Goal: Information Seeking & Learning: Learn about a topic

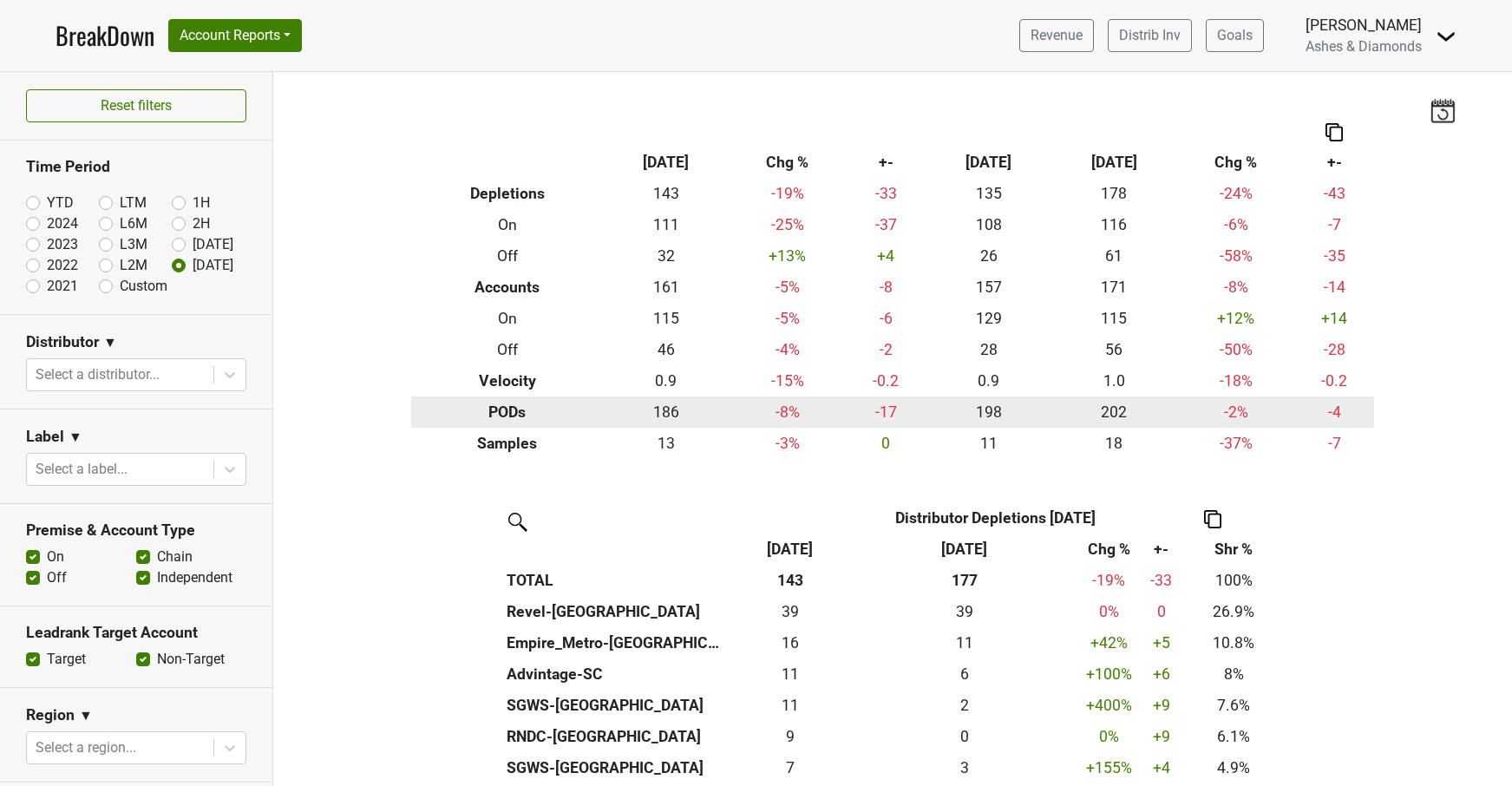
scroll to position [246, 0]
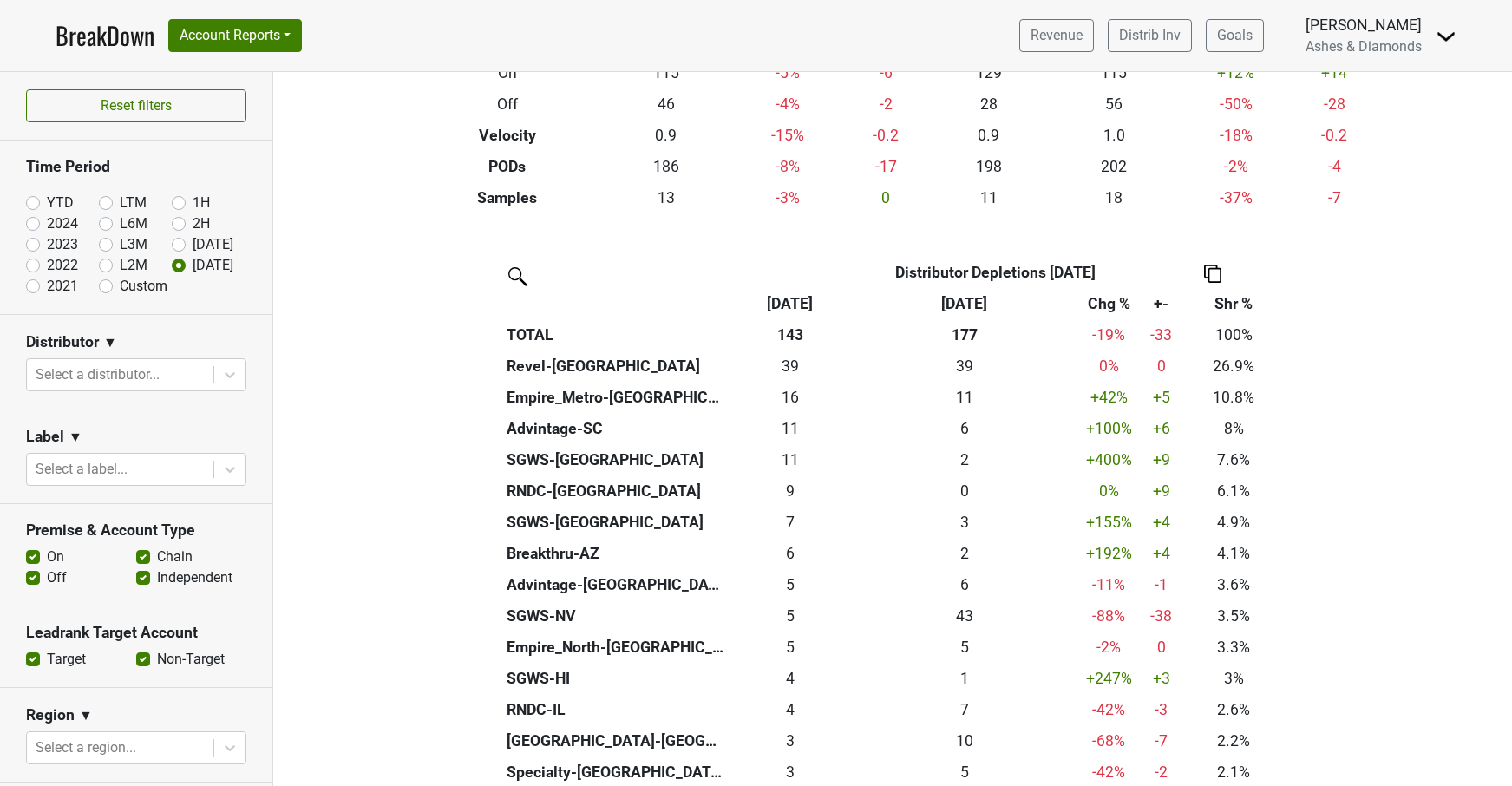
click at [117, 38] on link "BreakDown" at bounding box center [105, 35] width 99 height 36
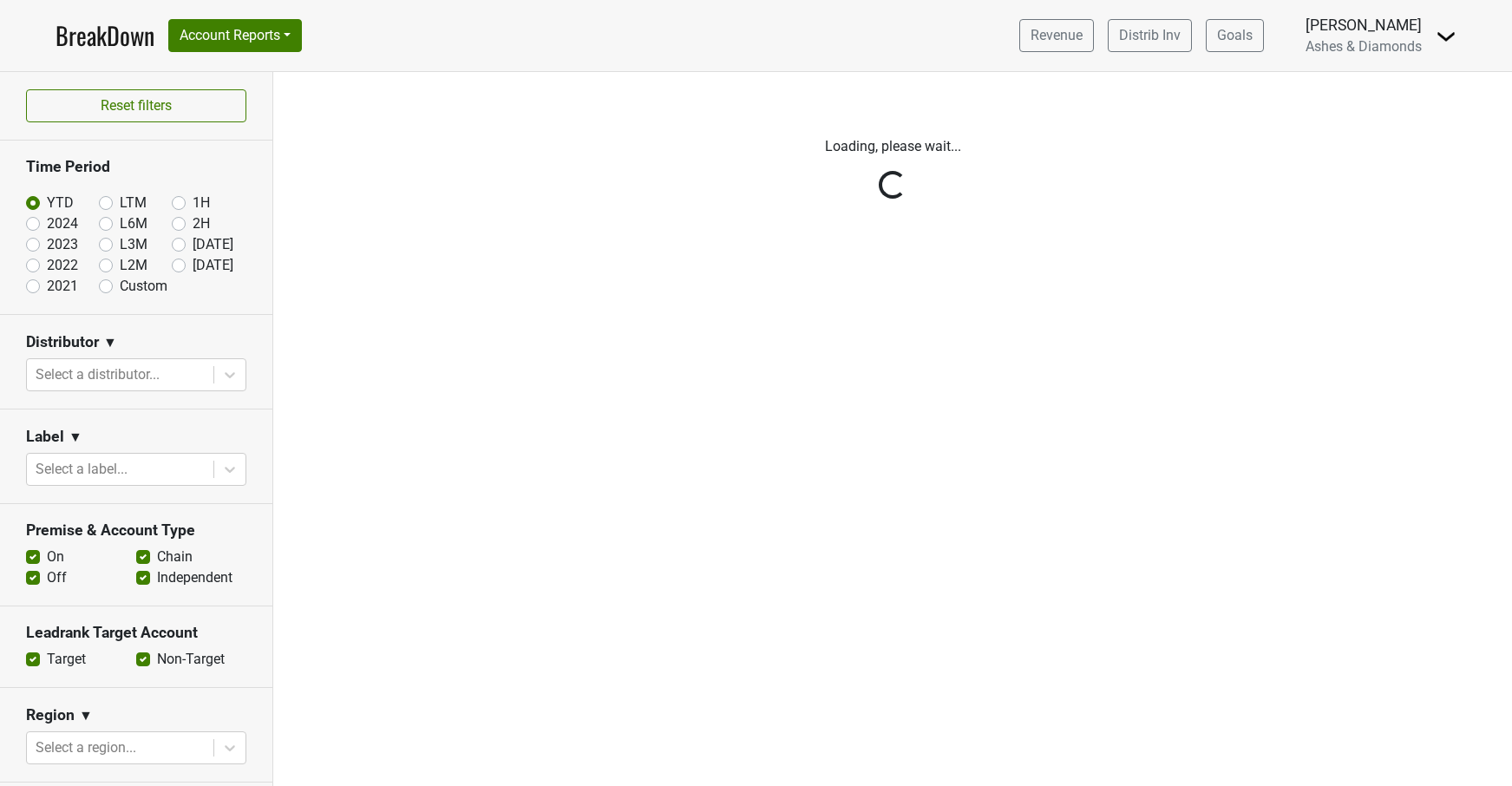
click at [181, 266] on div "Reset filters Time Period YTD LTM 1H 2024 L6M 2H 2023 L3M Aug '25 2022 L2M Sep …" at bounding box center [136, 429] width 273 height 714
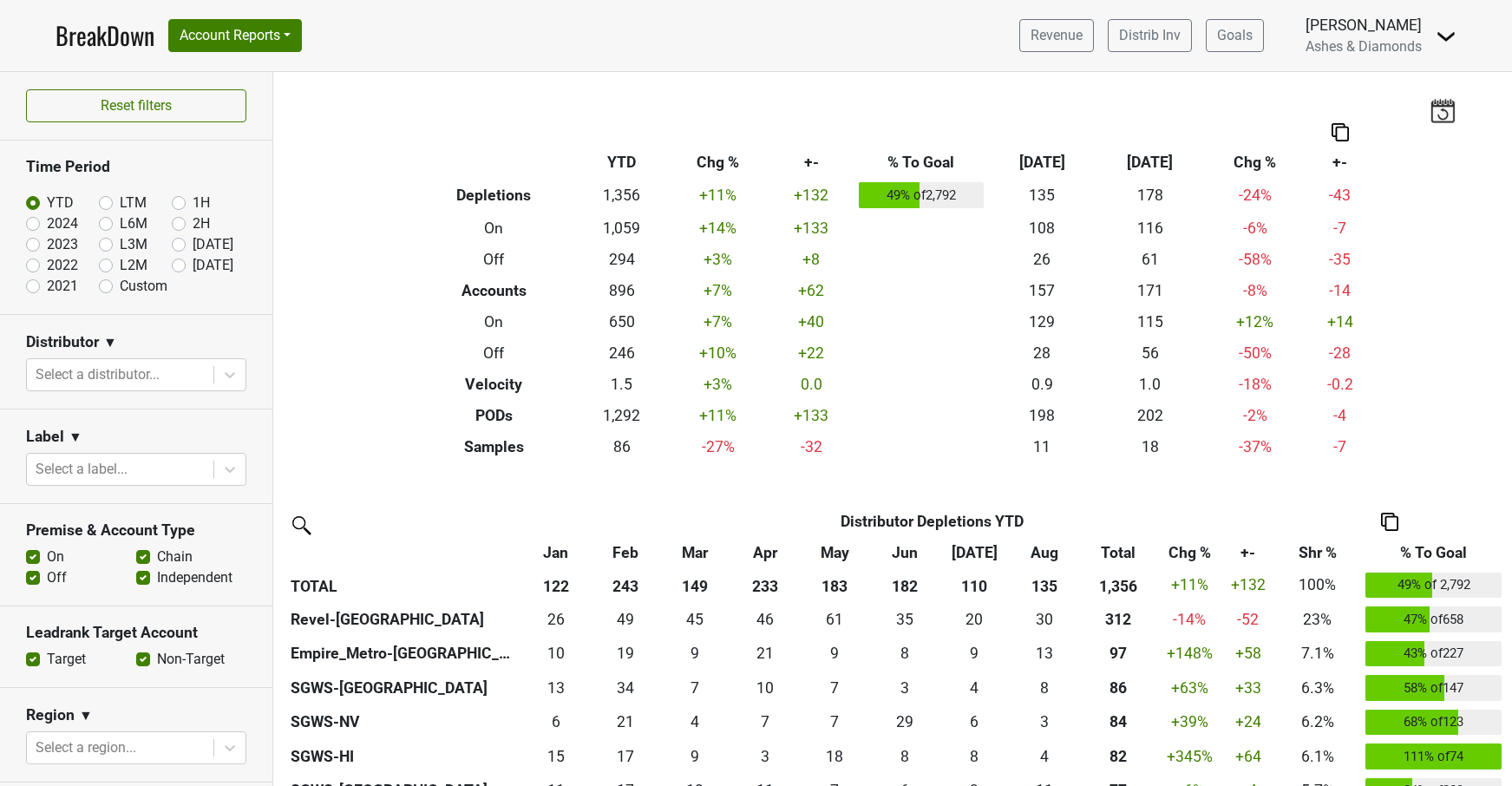
click at [193, 267] on label "Sep '25" at bounding box center [213, 266] width 41 height 21
click at [175, 267] on input "Sep '25" at bounding box center [206, 264] width 70 height 18
radio input "true"
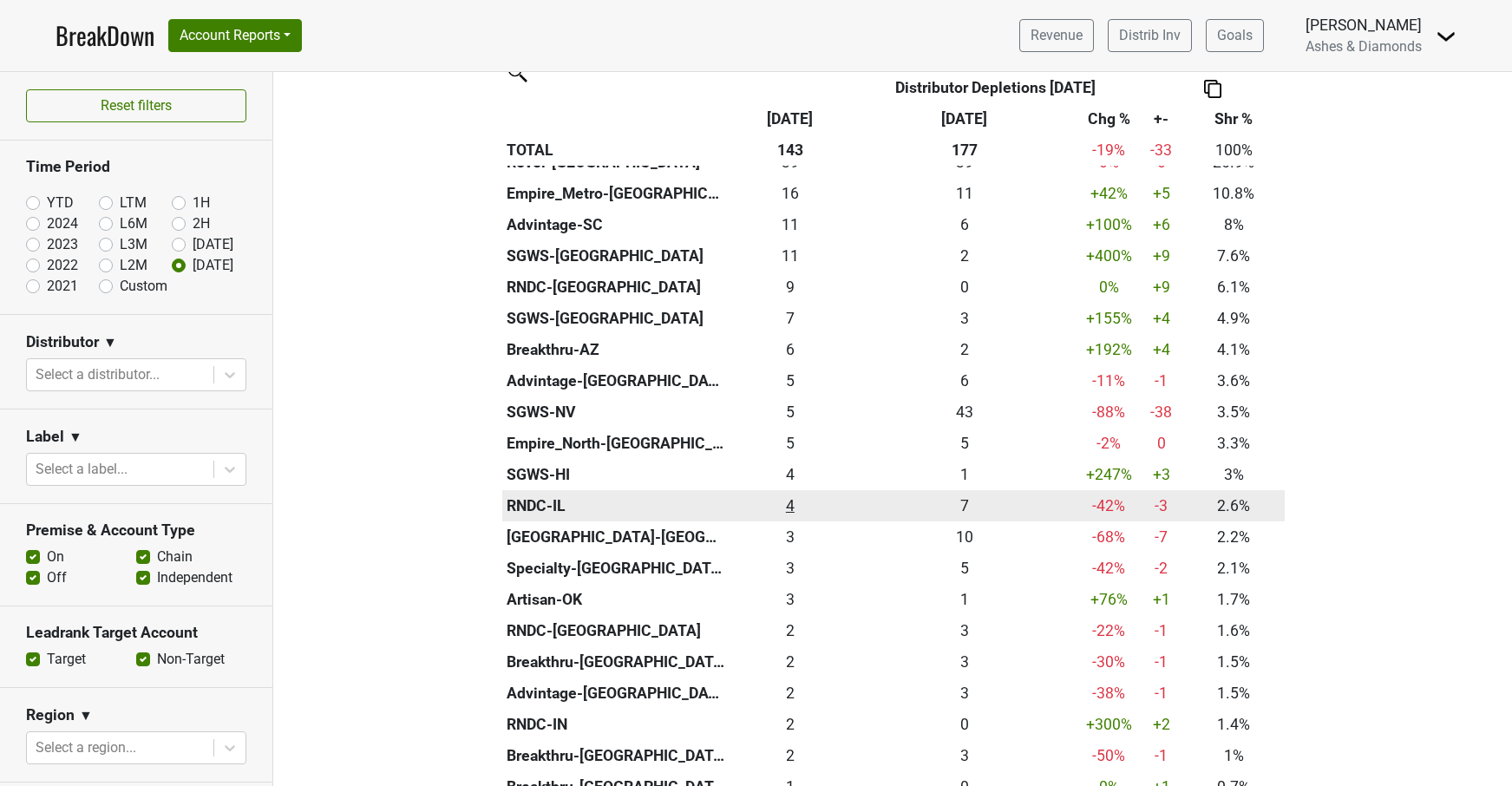
scroll to position [507, 0]
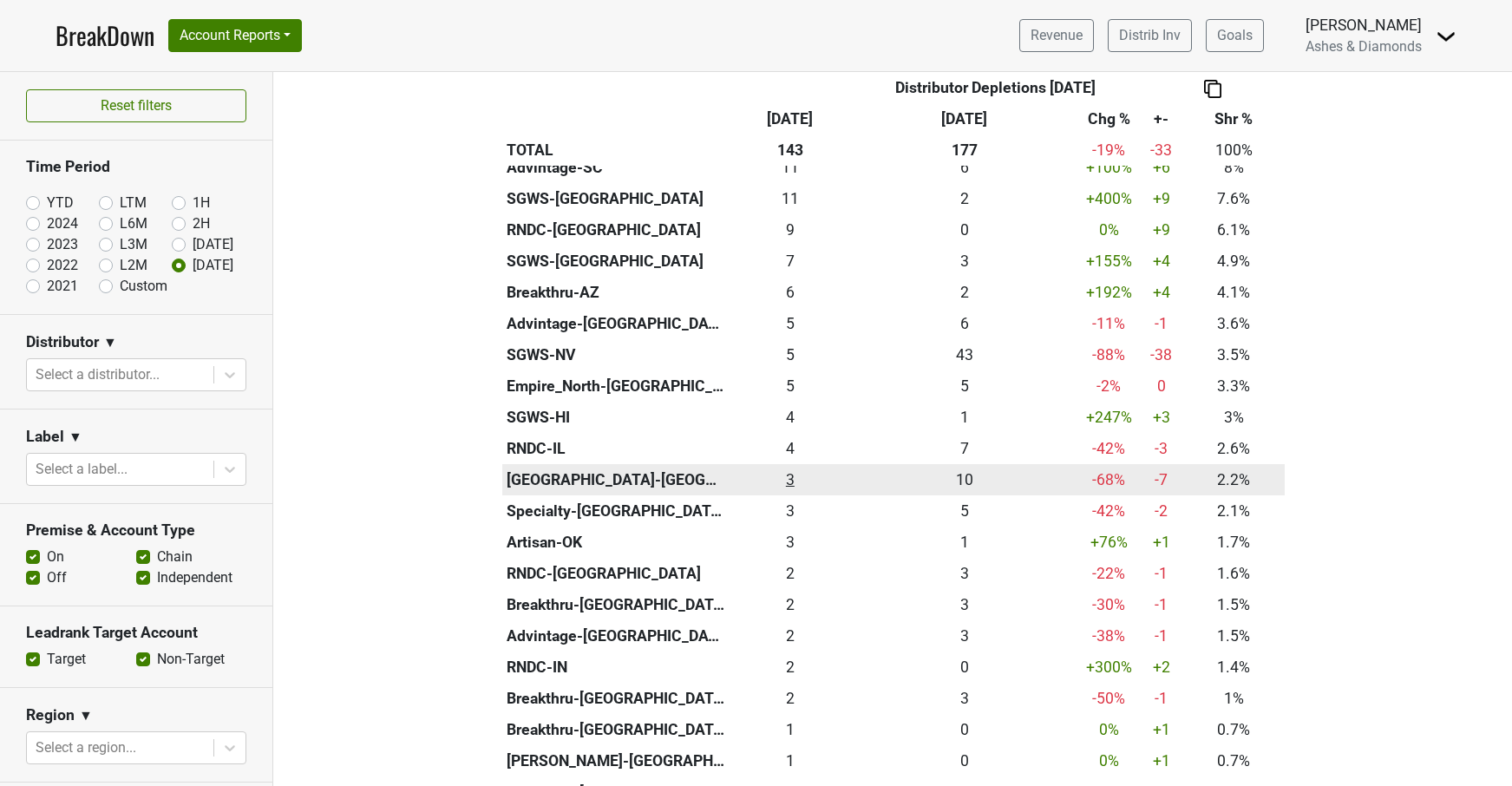
click at [794, 468] on div "3.167 3" at bounding box center [790, 480] width 115 height 23
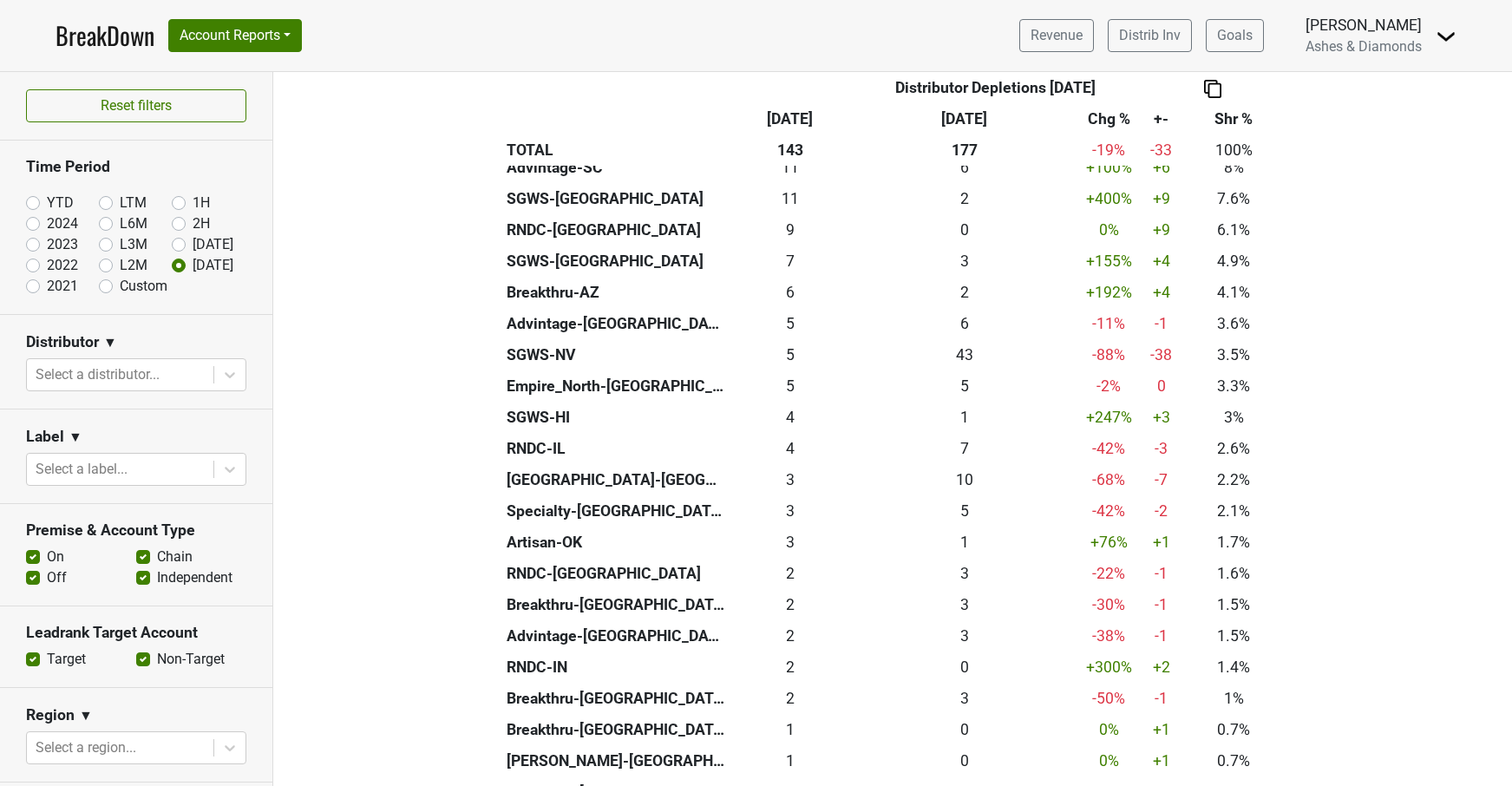
click at [105, 34] on link "BreakDown" at bounding box center [105, 35] width 99 height 36
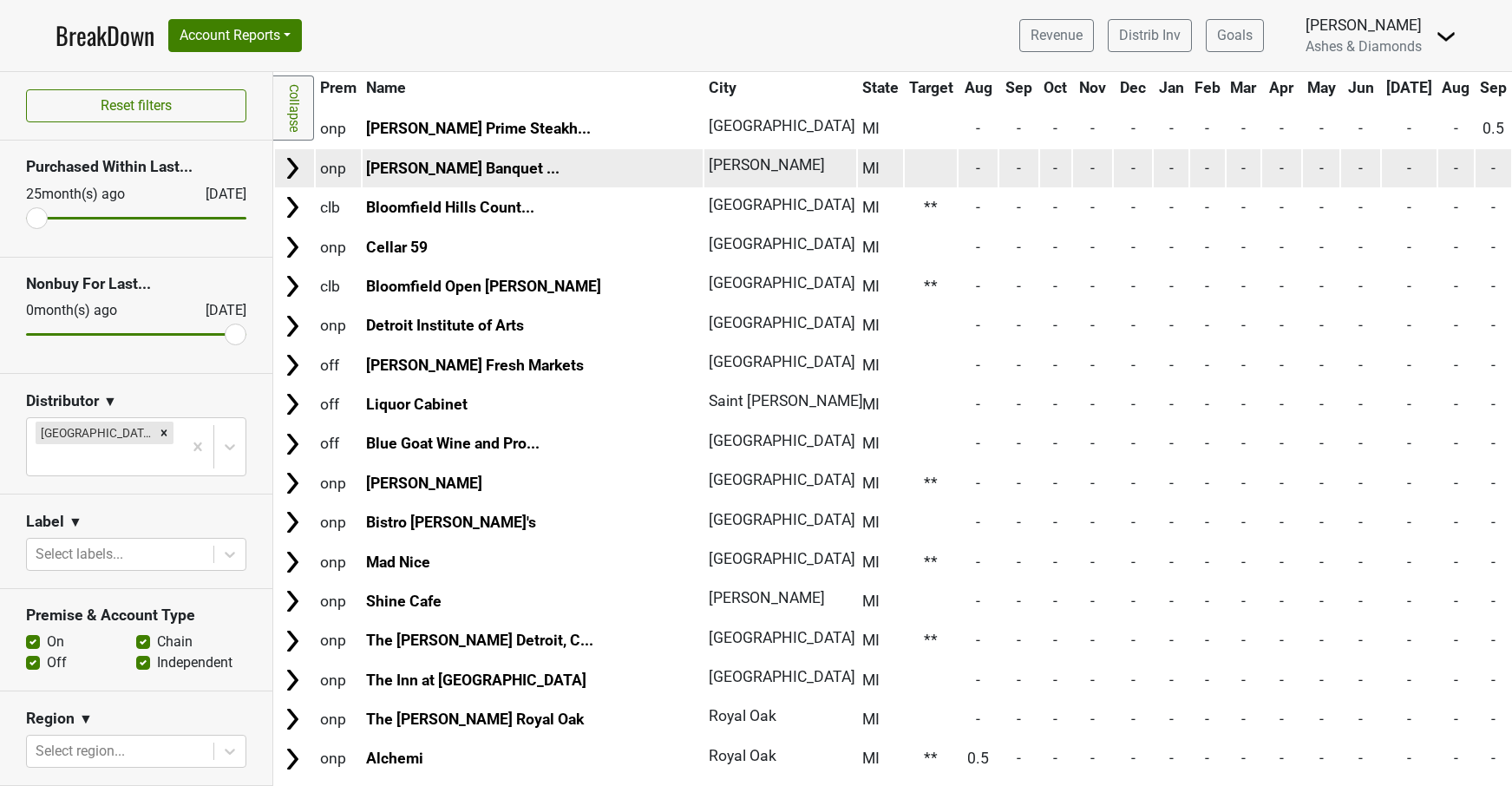
scroll to position [2288, 0]
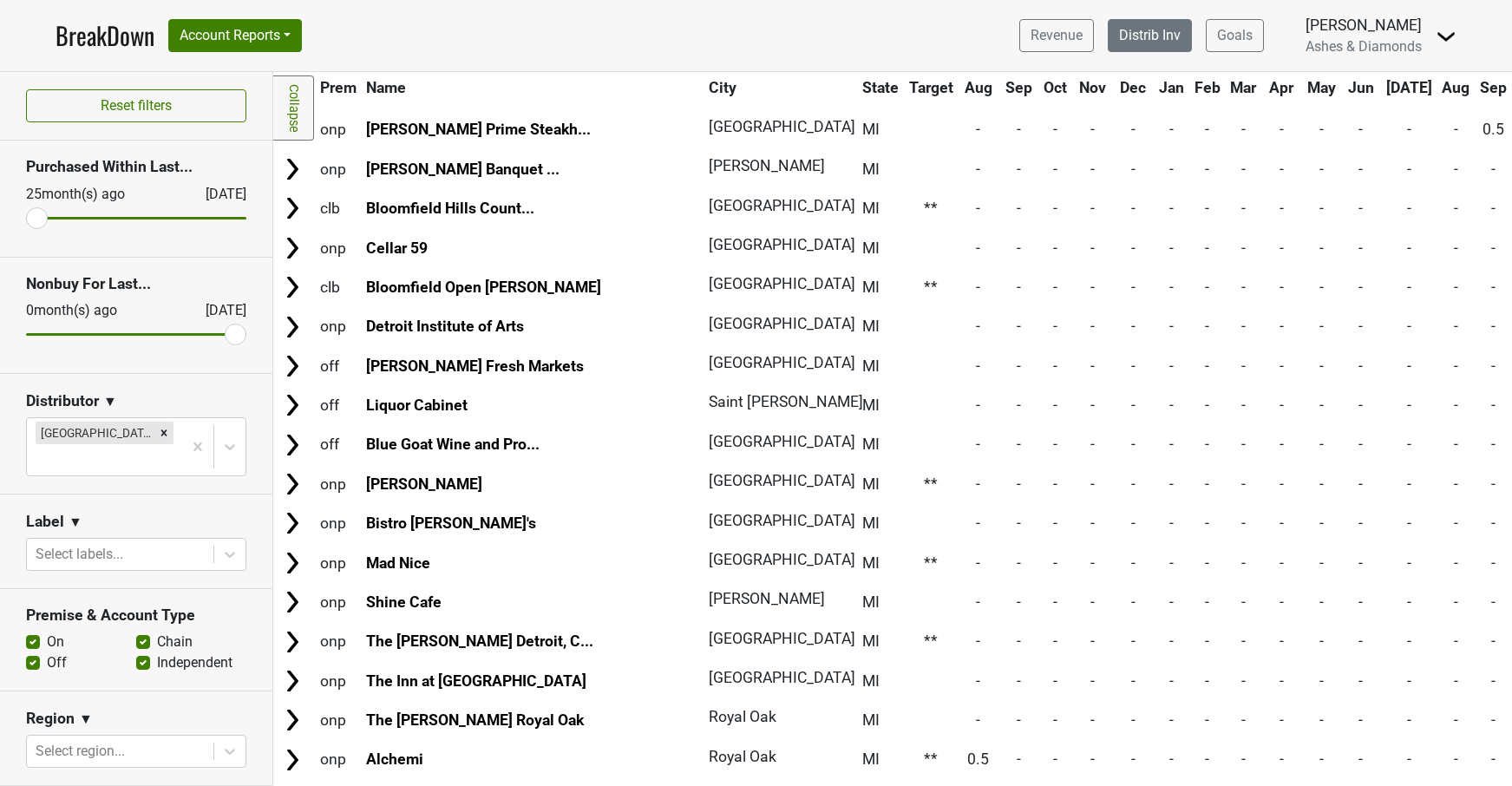
click at [1138, 26] on link "Distrib Inv" at bounding box center [1149, 35] width 84 height 33
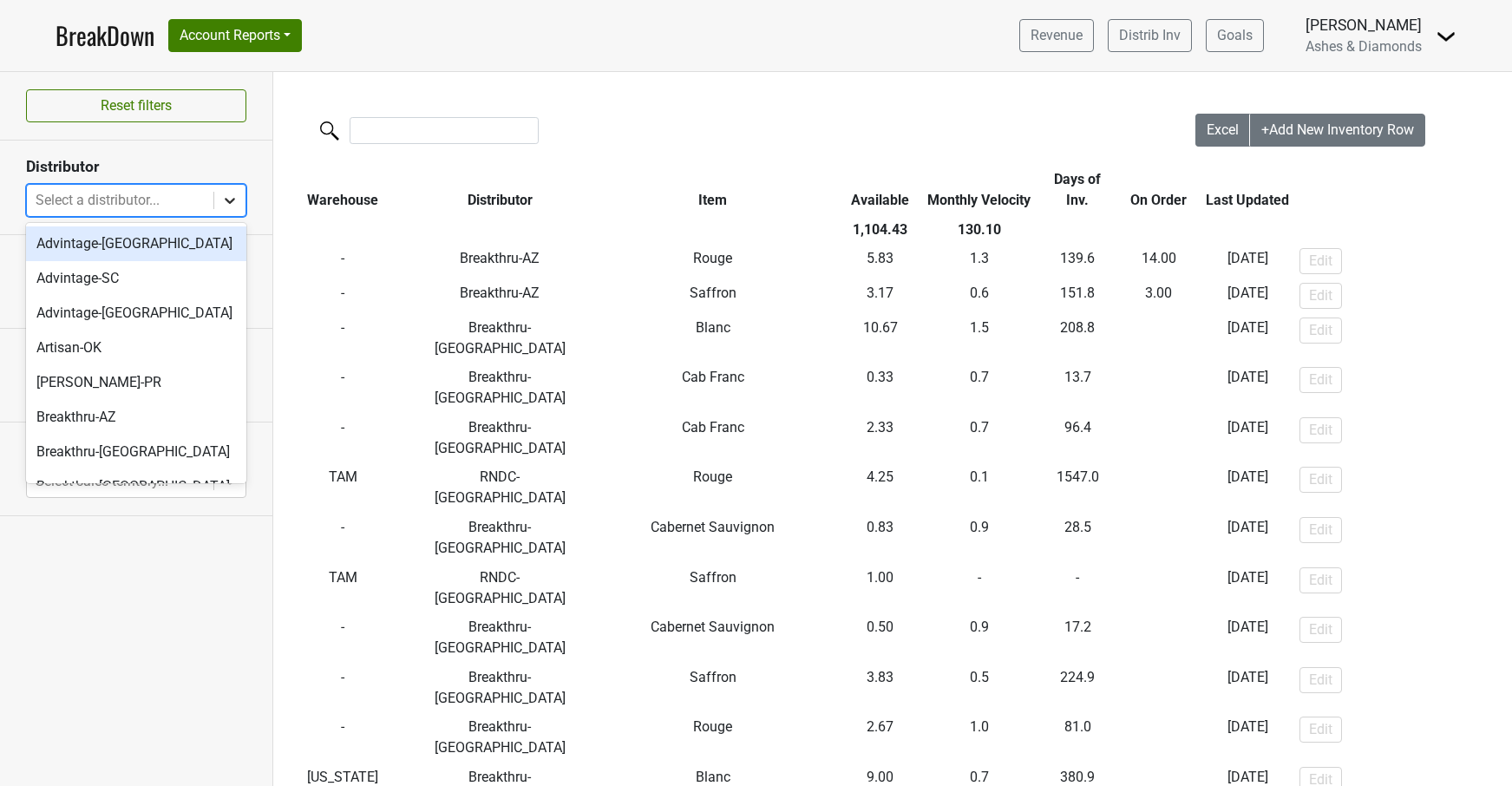
click at [229, 194] on icon at bounding box center [230, 200] width 18 height 18
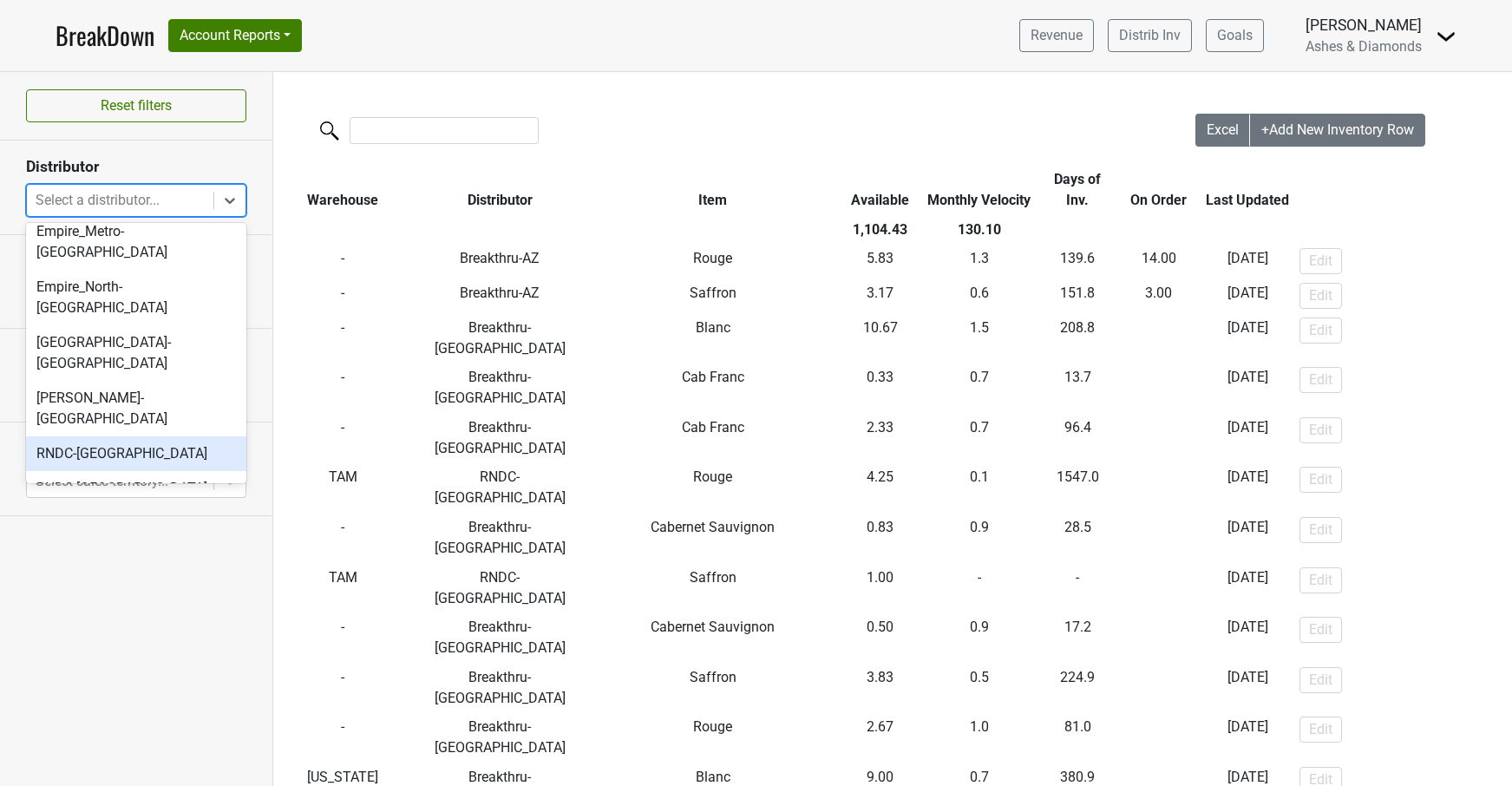
scroll to position [346, 0]
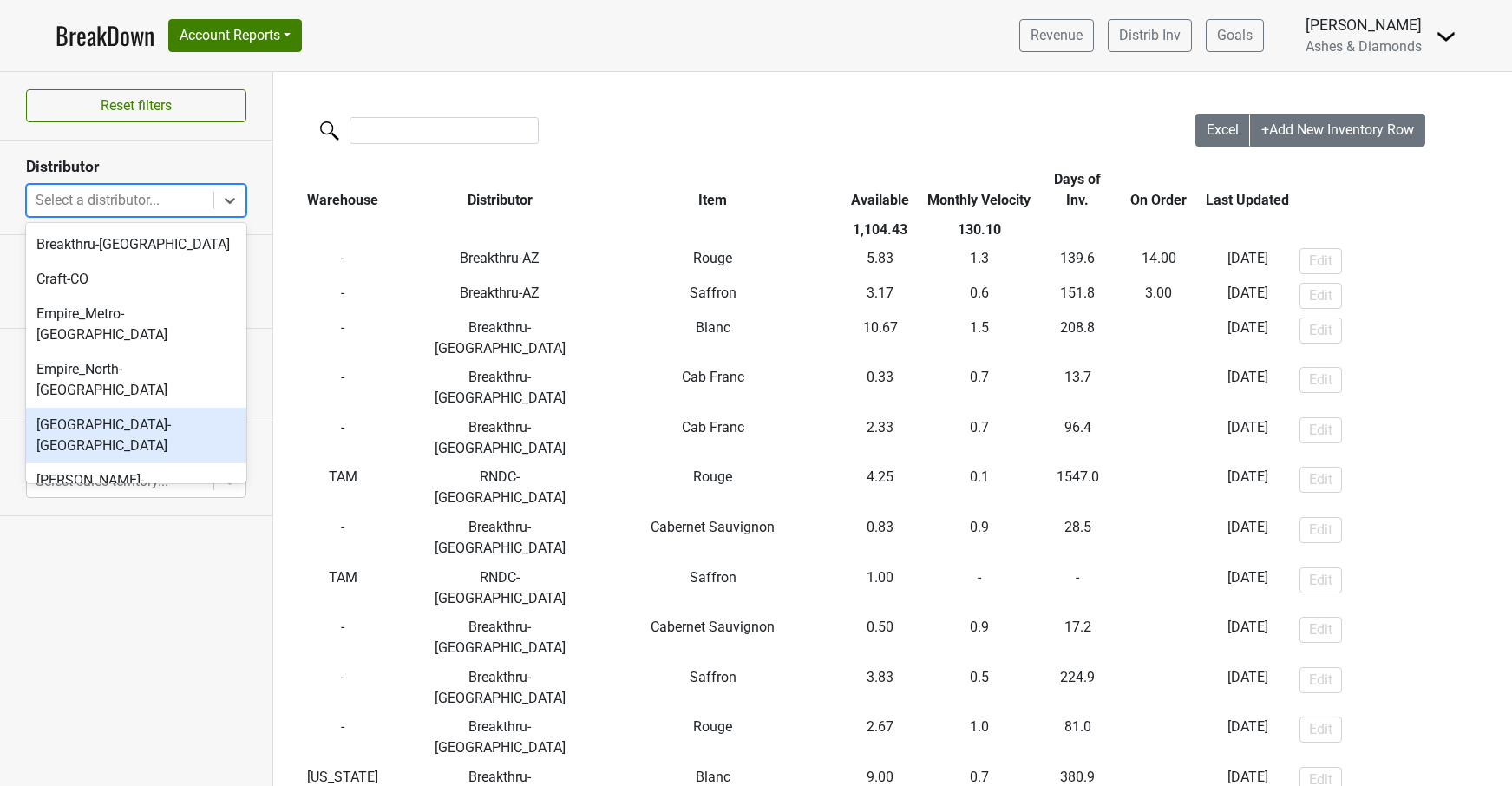
click at [155, 408] on div "[GEOGRAPHIC_DATA]-[GEOGRAPHIC_DATA]" at bounding box center [135, 435] width 220 height 56
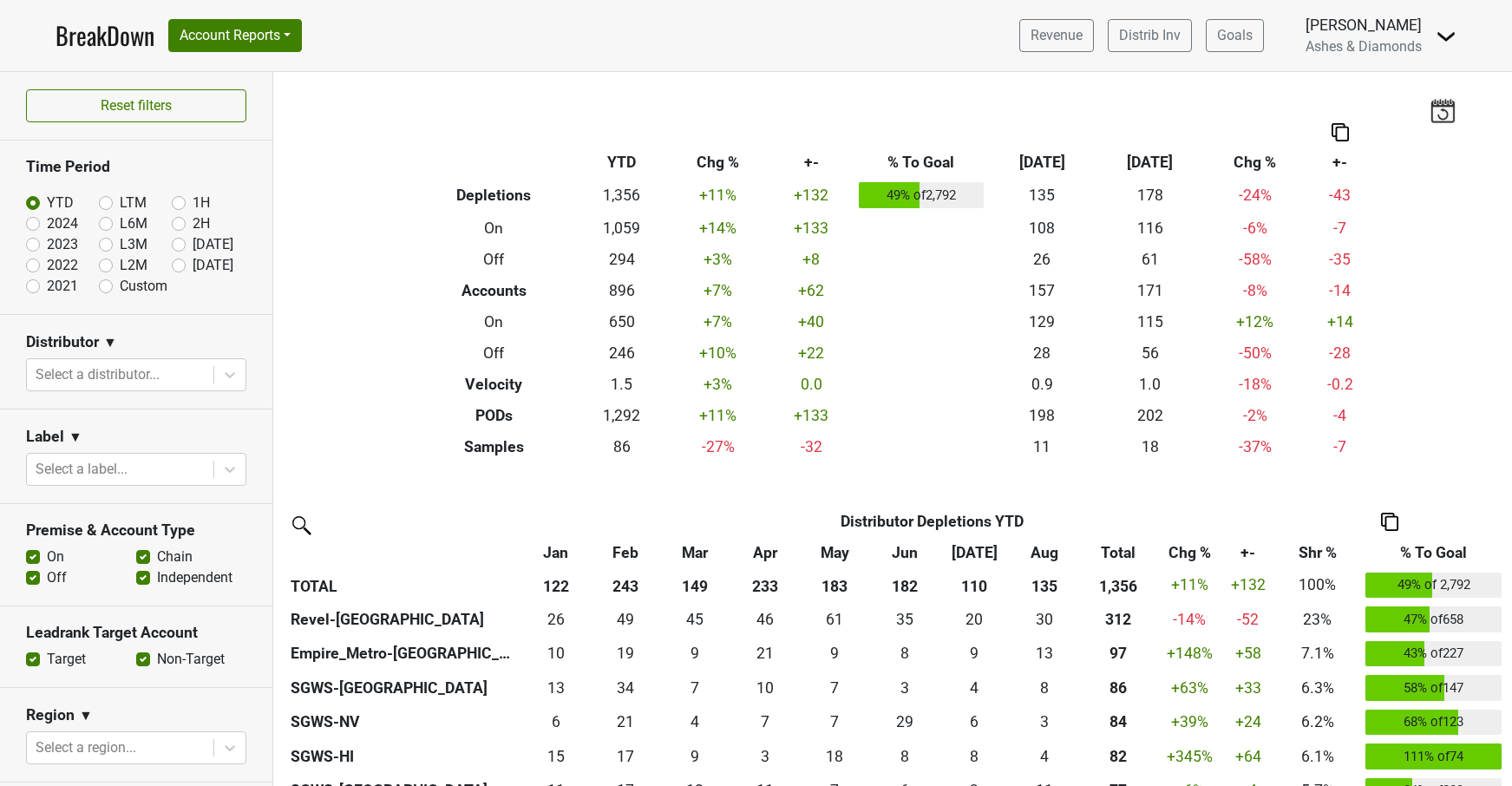
click at [193, 266] on label "[DATE]" at bounding box center [213, 266] width 41 height 21
click at [178, 266] on input "[DATE]" at bounding box center [206, 264] width 70 height 18
radio input "true"
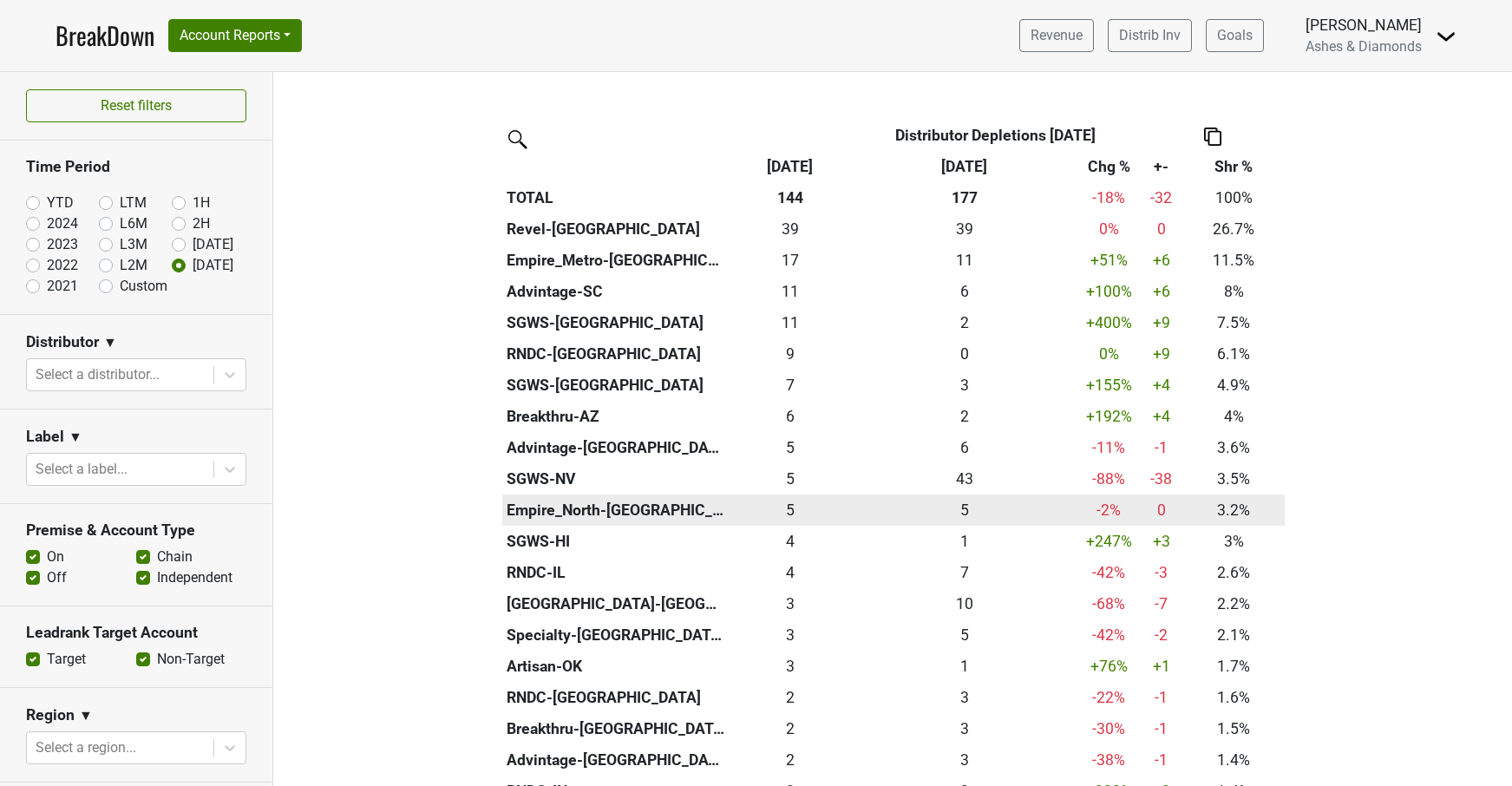
scroll to position [346, 0]
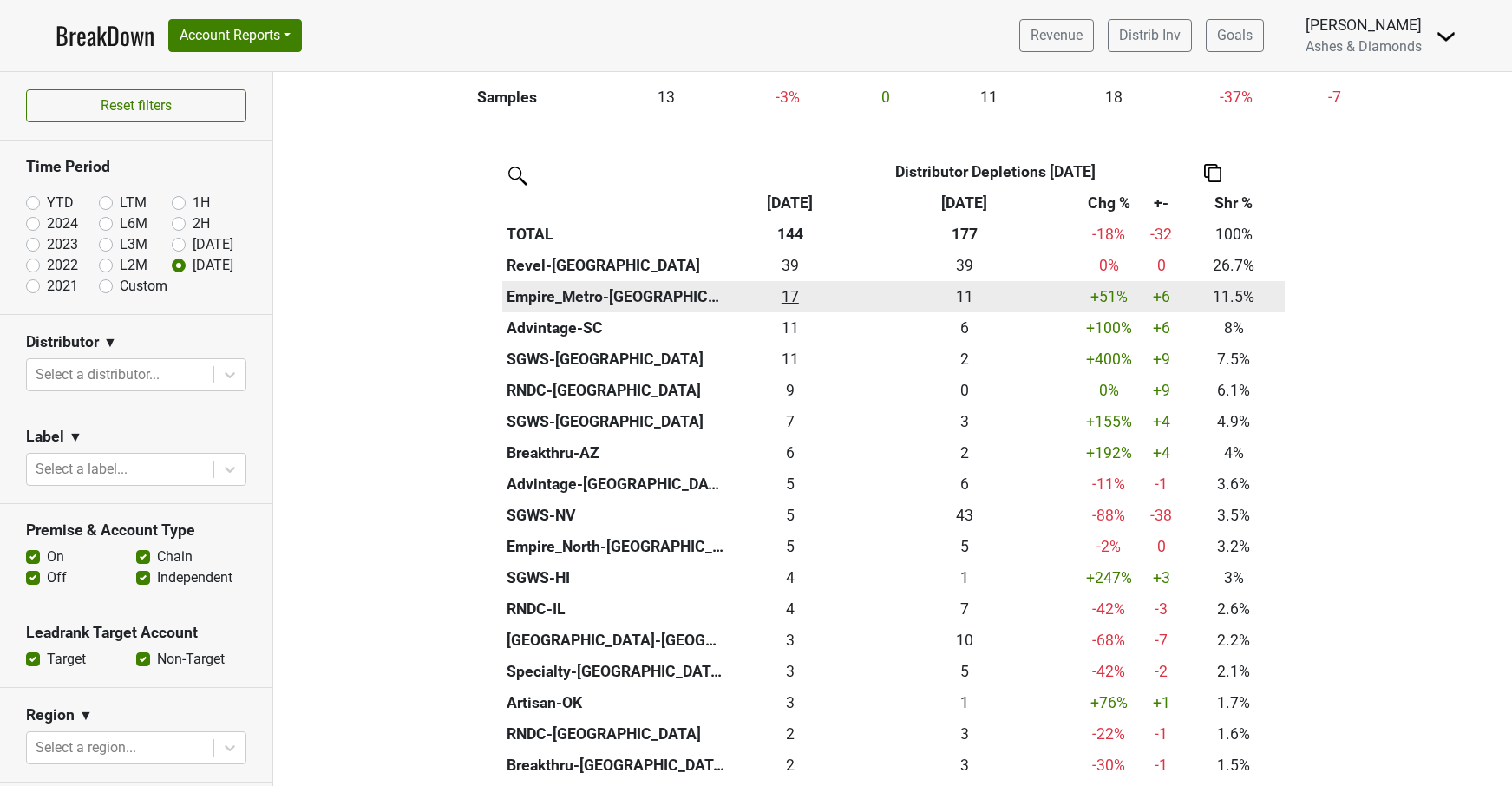
click at [796, 287] on div "16.5 17" at bounding box center [790, 297] width 115 height 23
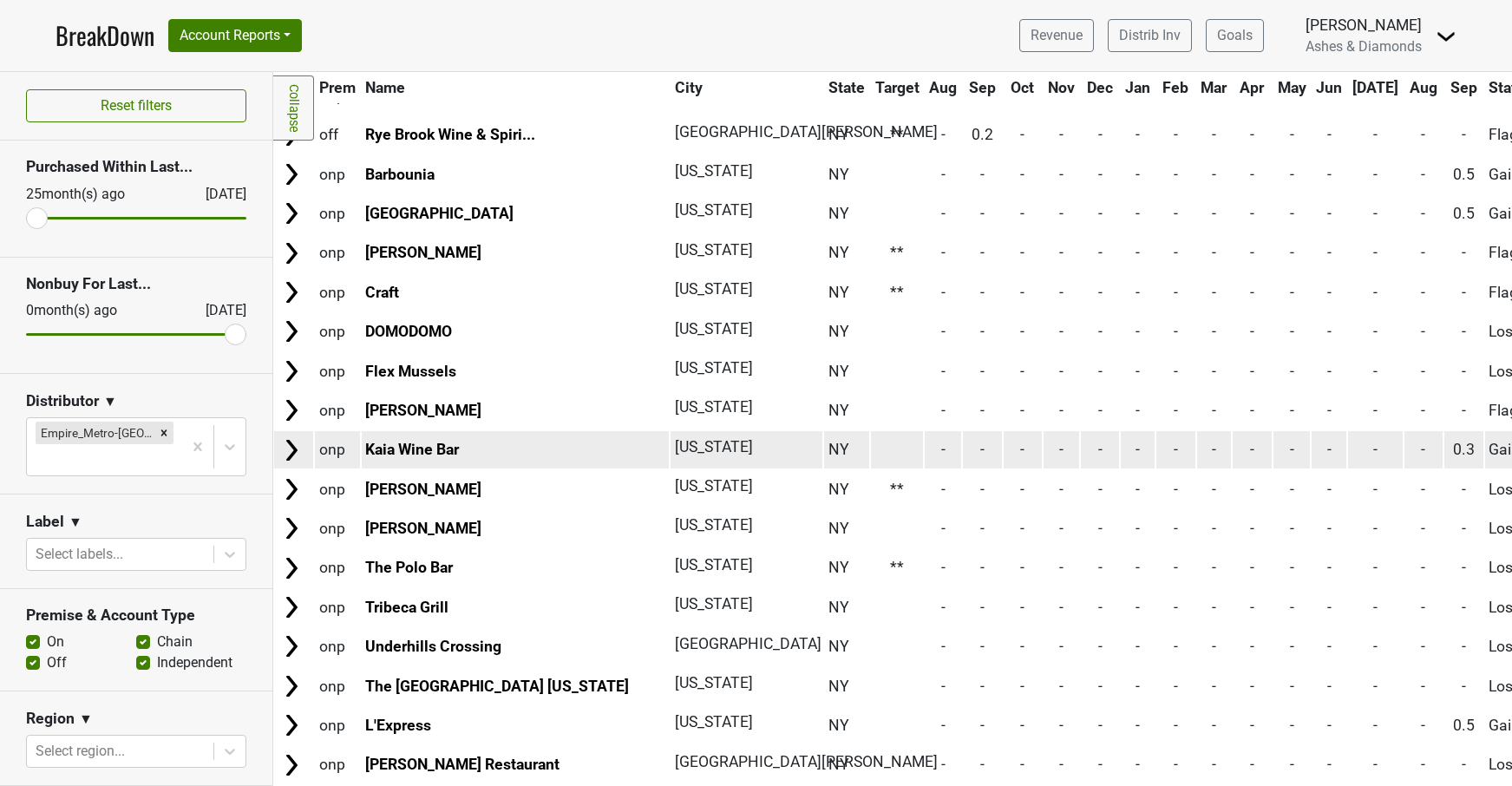
scroll to position [2491, 1]
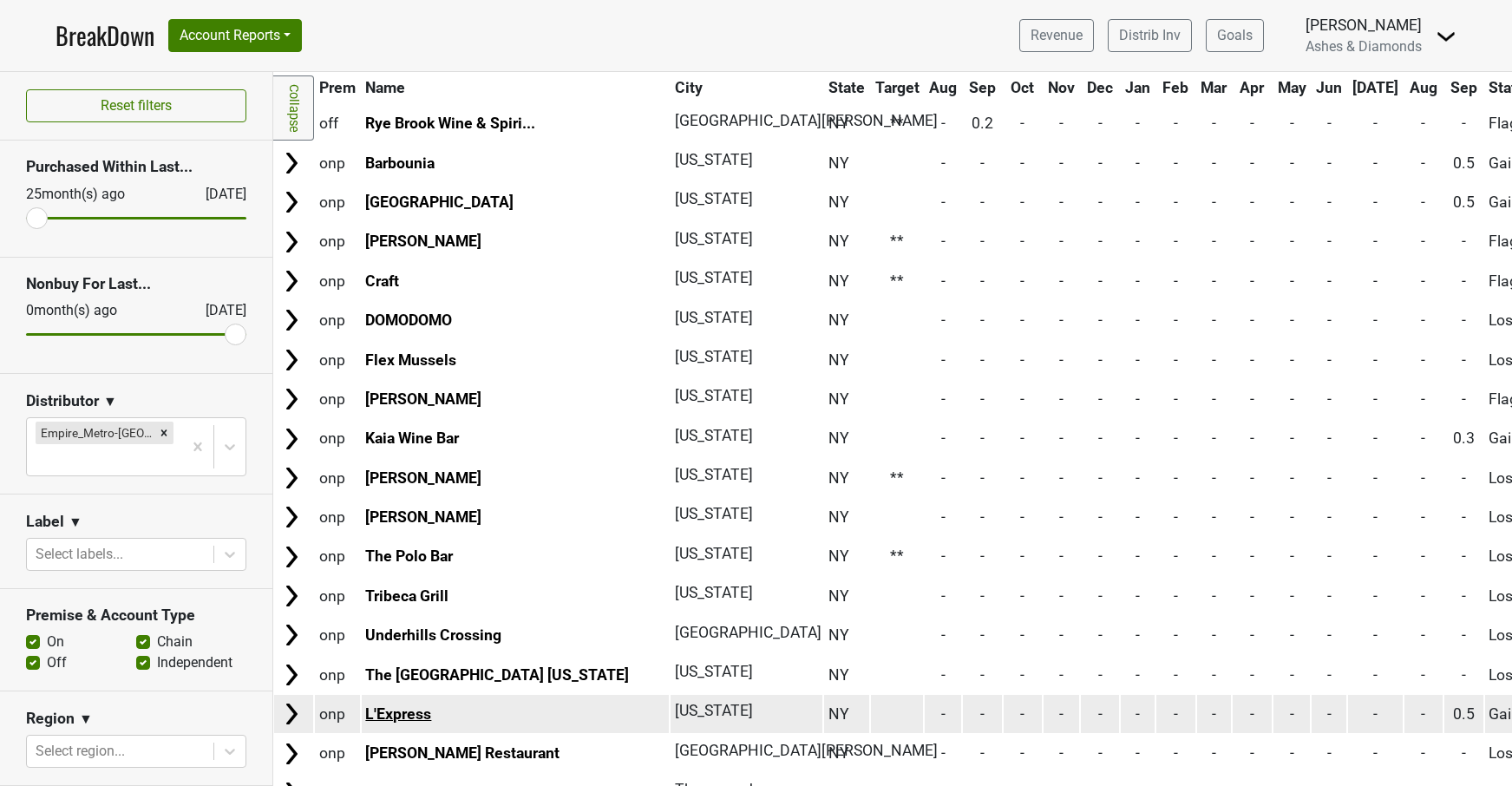
click at [409, 706] on link "L'Express" at bounding box center [398, 714] width 66 height 18
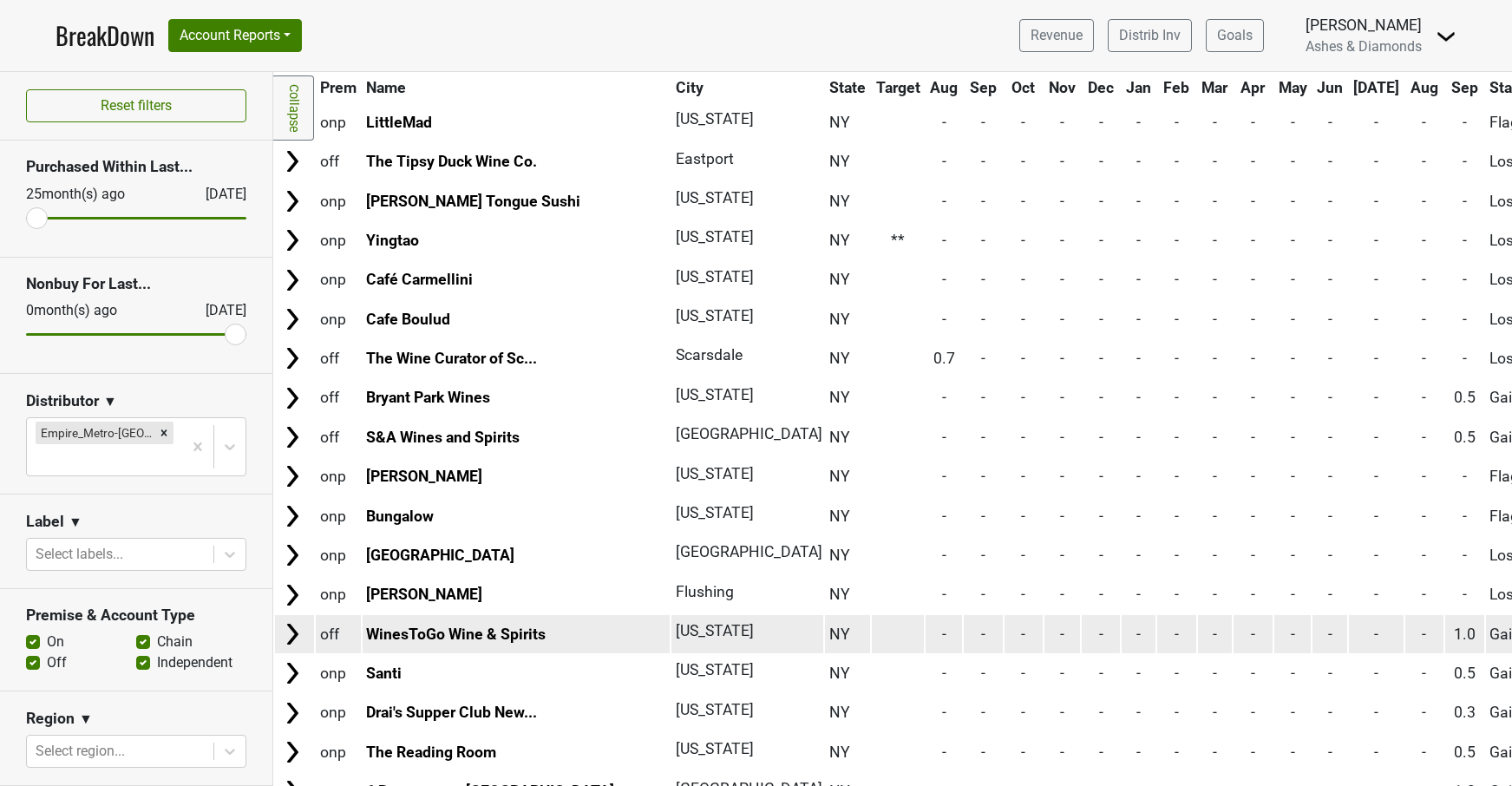
scroll to position [4223, 0]
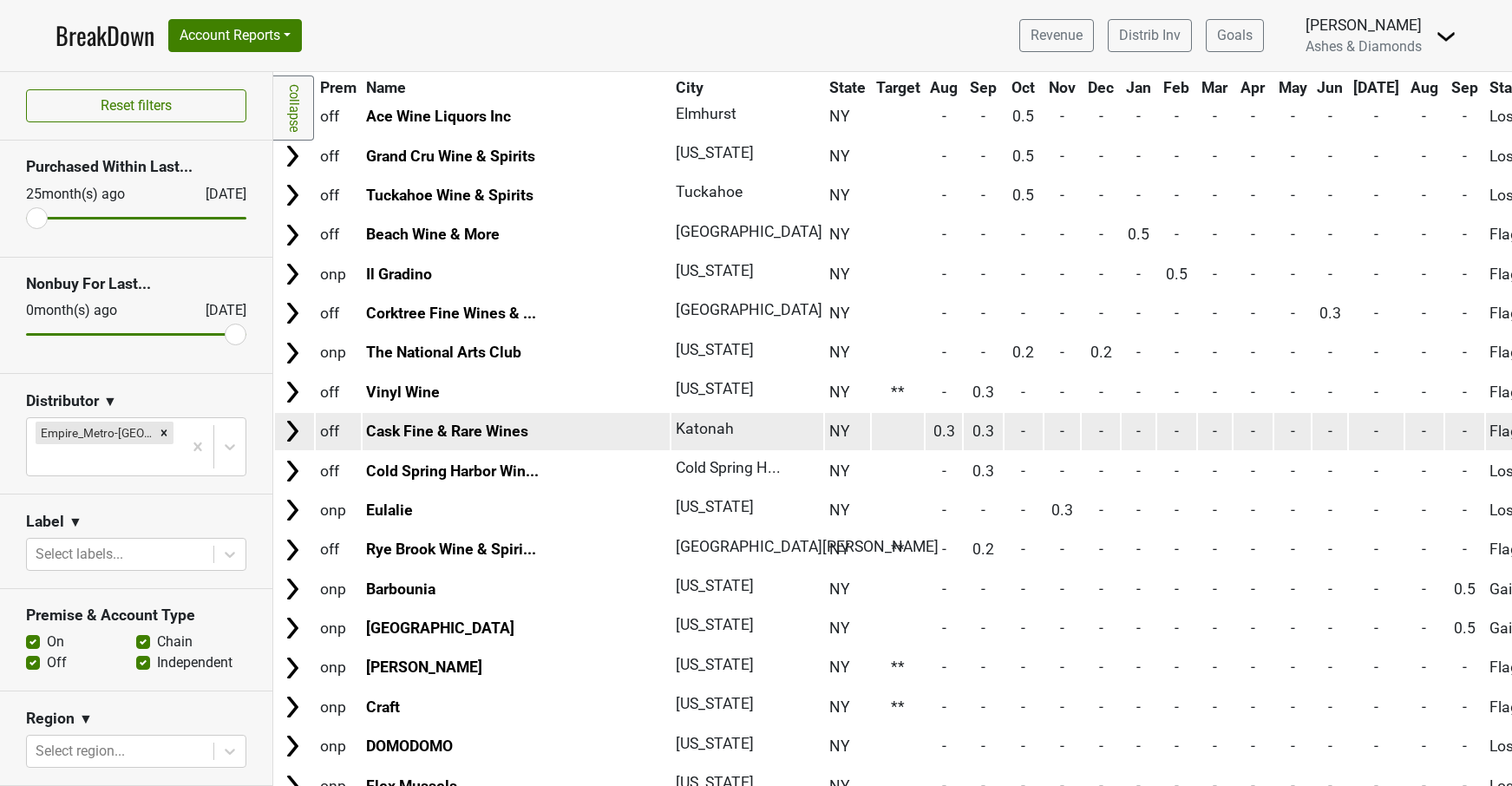
scroll to position [2204, 0]
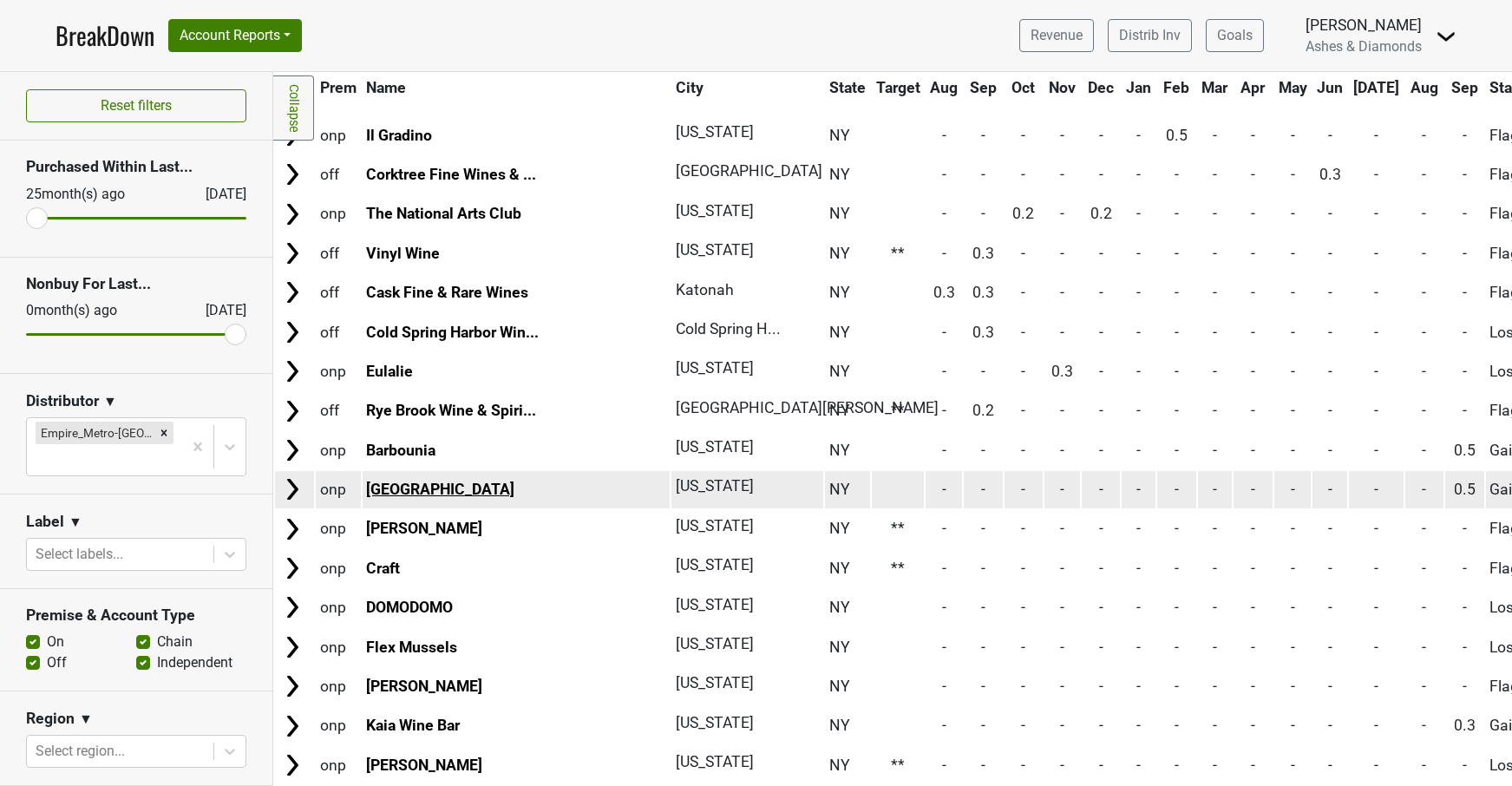
click at [494, 480] on link "Boucherie West Village" at bounding box center [441, 489] width 148 height 18
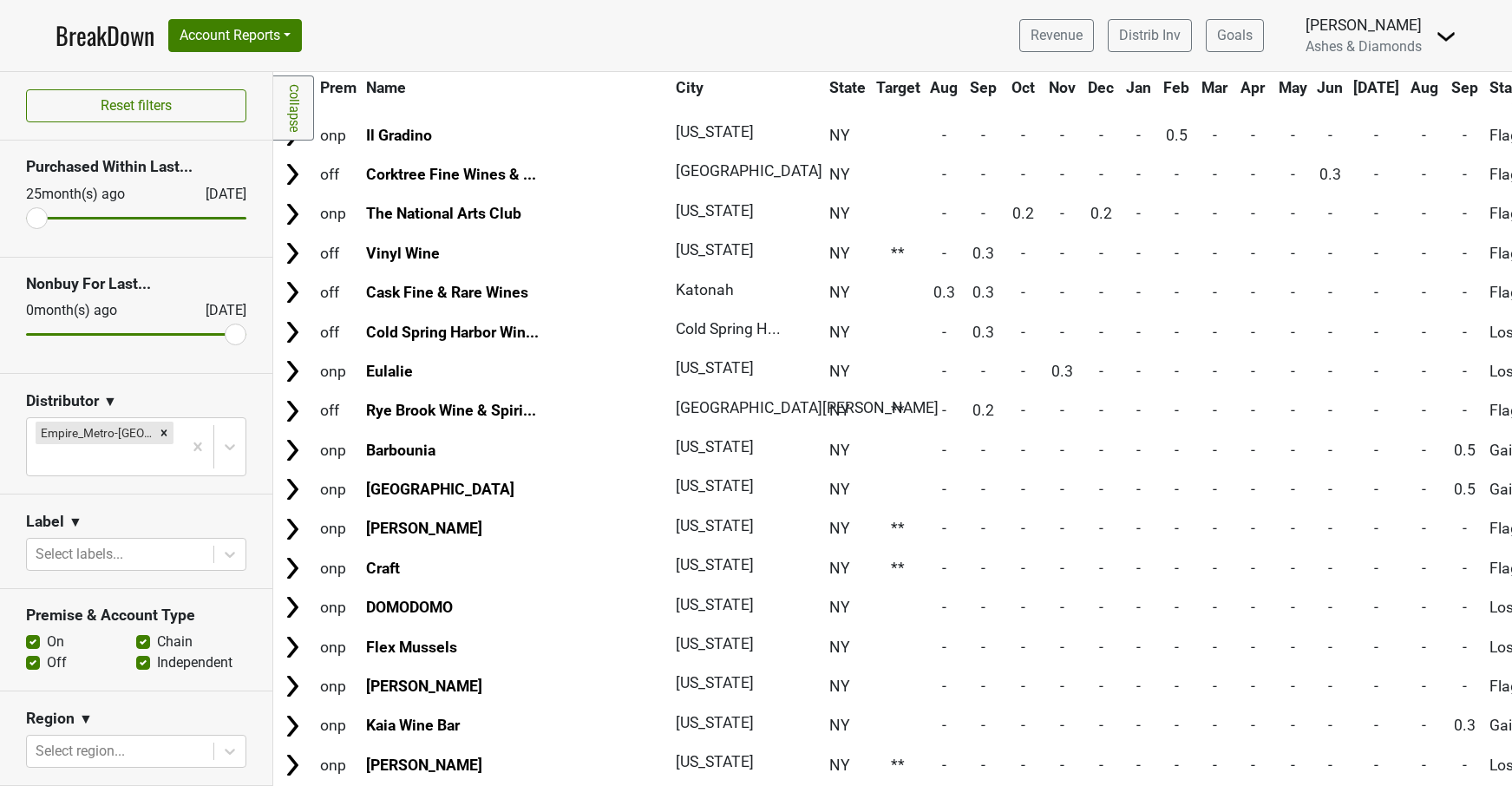
click at [132, 33] on link "BreakDown" at bounding box center [105, 35] width 99 height 36
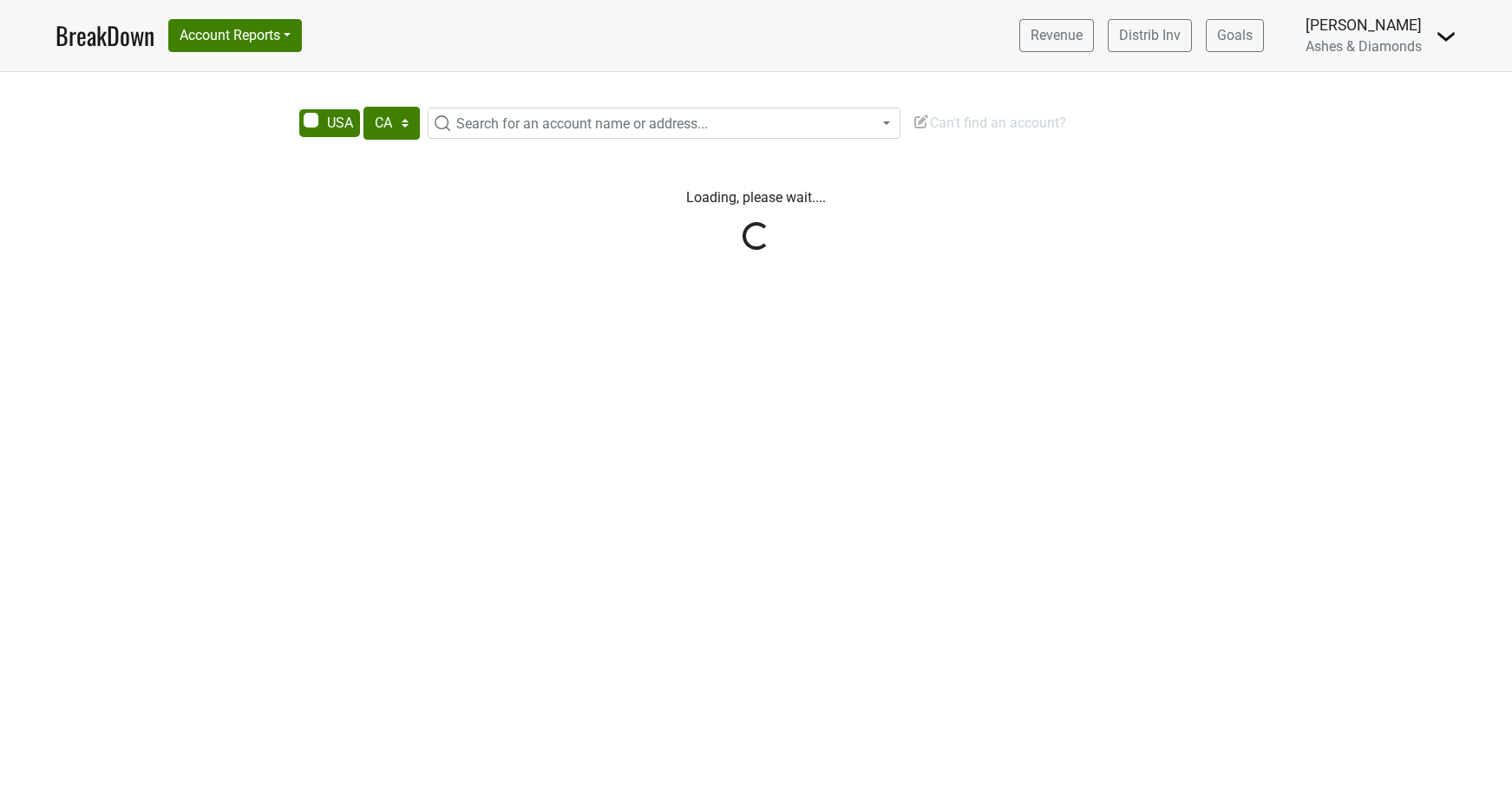
select select "CA"
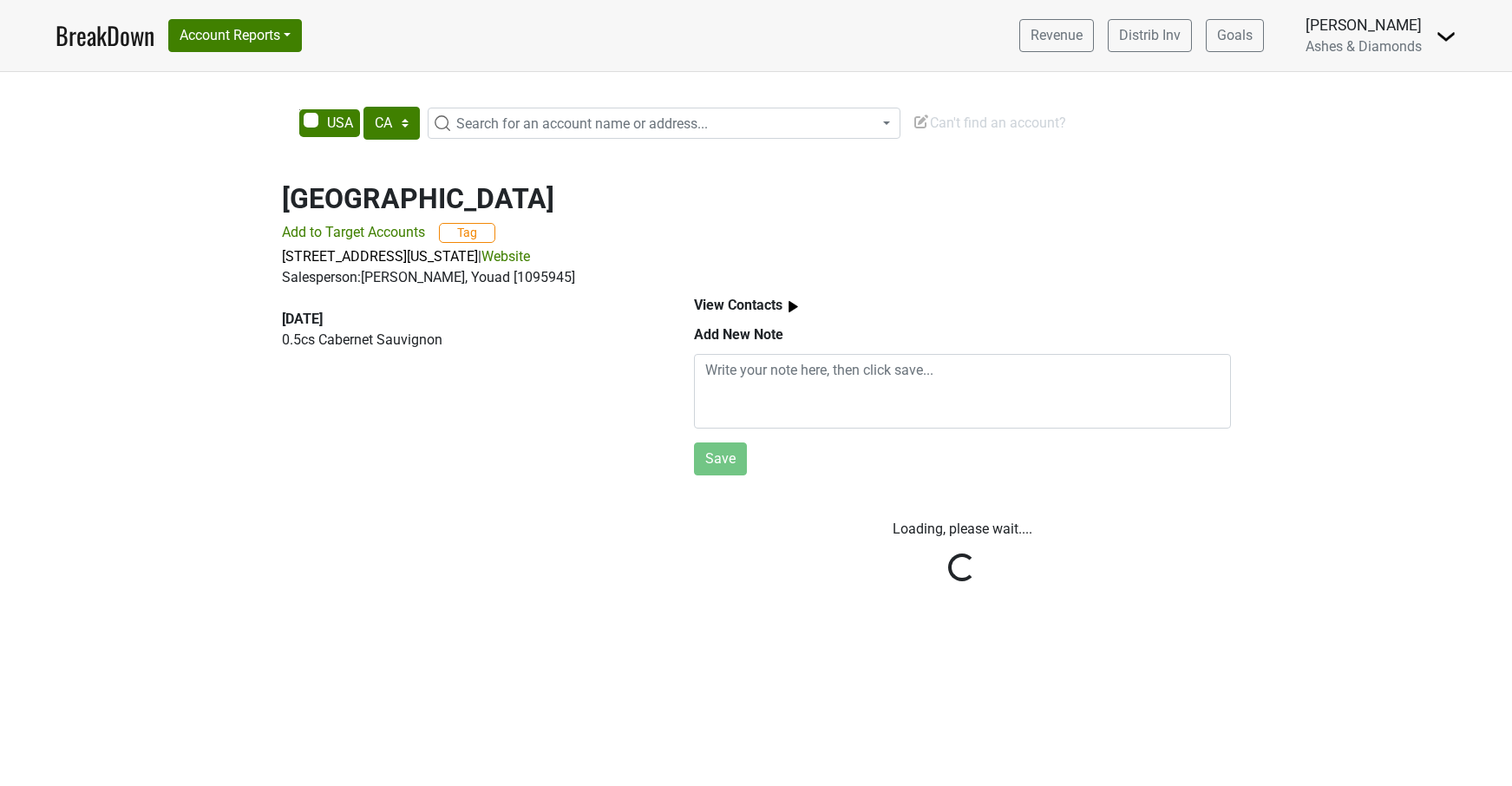
select select "CA"
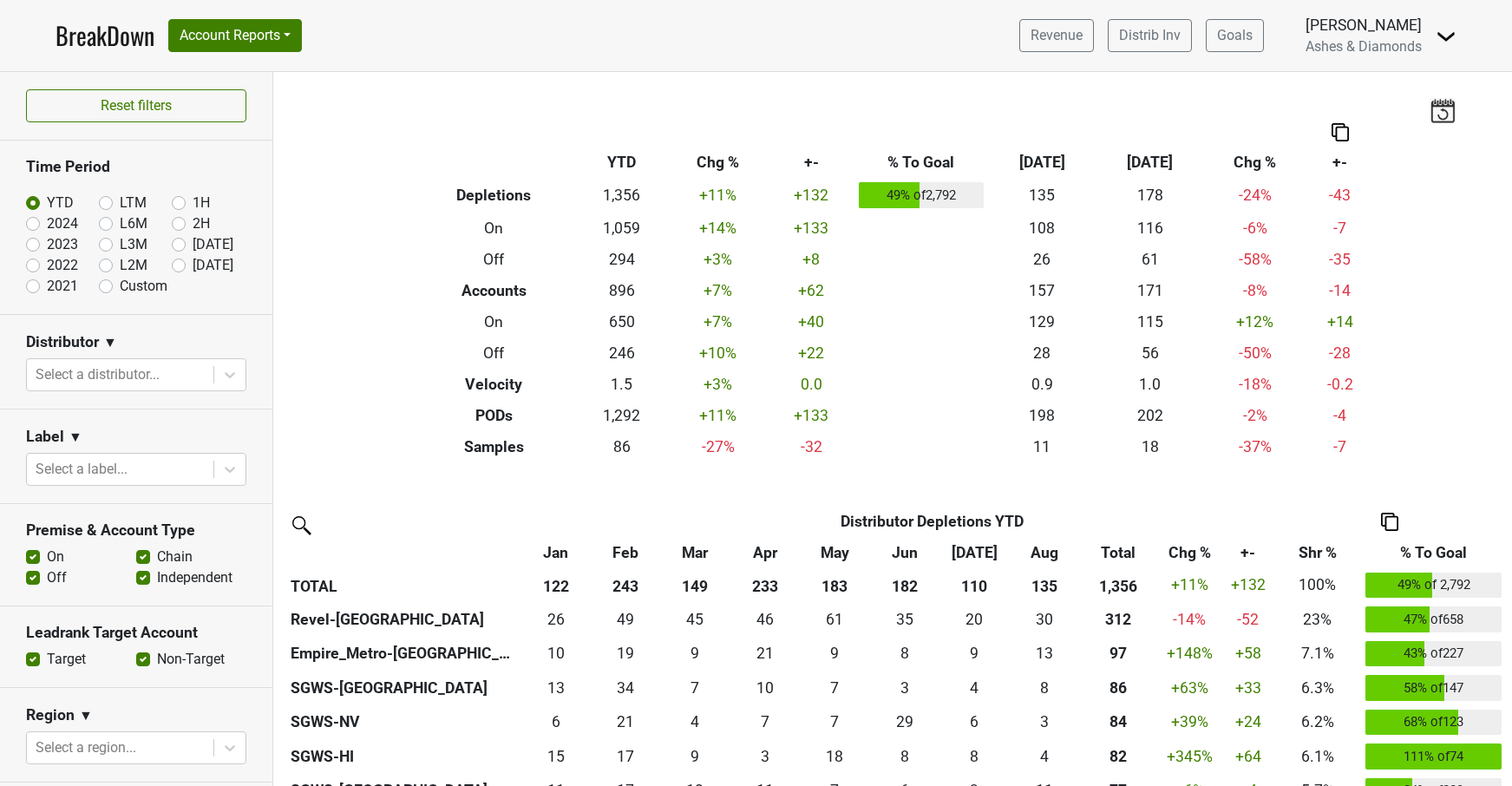
click at [193, 261] on label "Sep '25" at bounding box center [213, 266] width 41 height 21
click at [177, 261] on input "Sep '25" at bounding box center [206, 264] width 70 height 18
radio input "true"
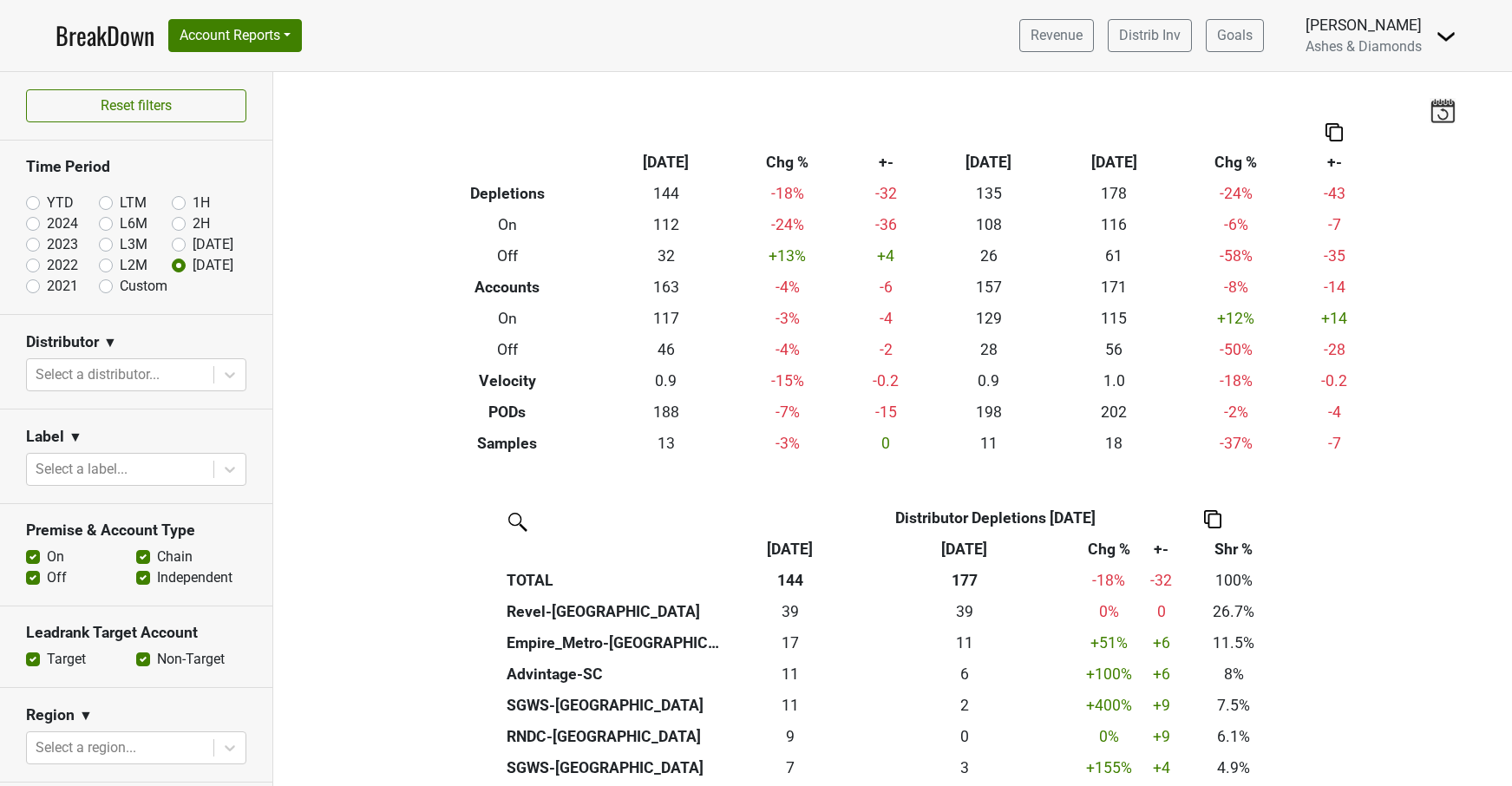
scroll to position [171, 0]
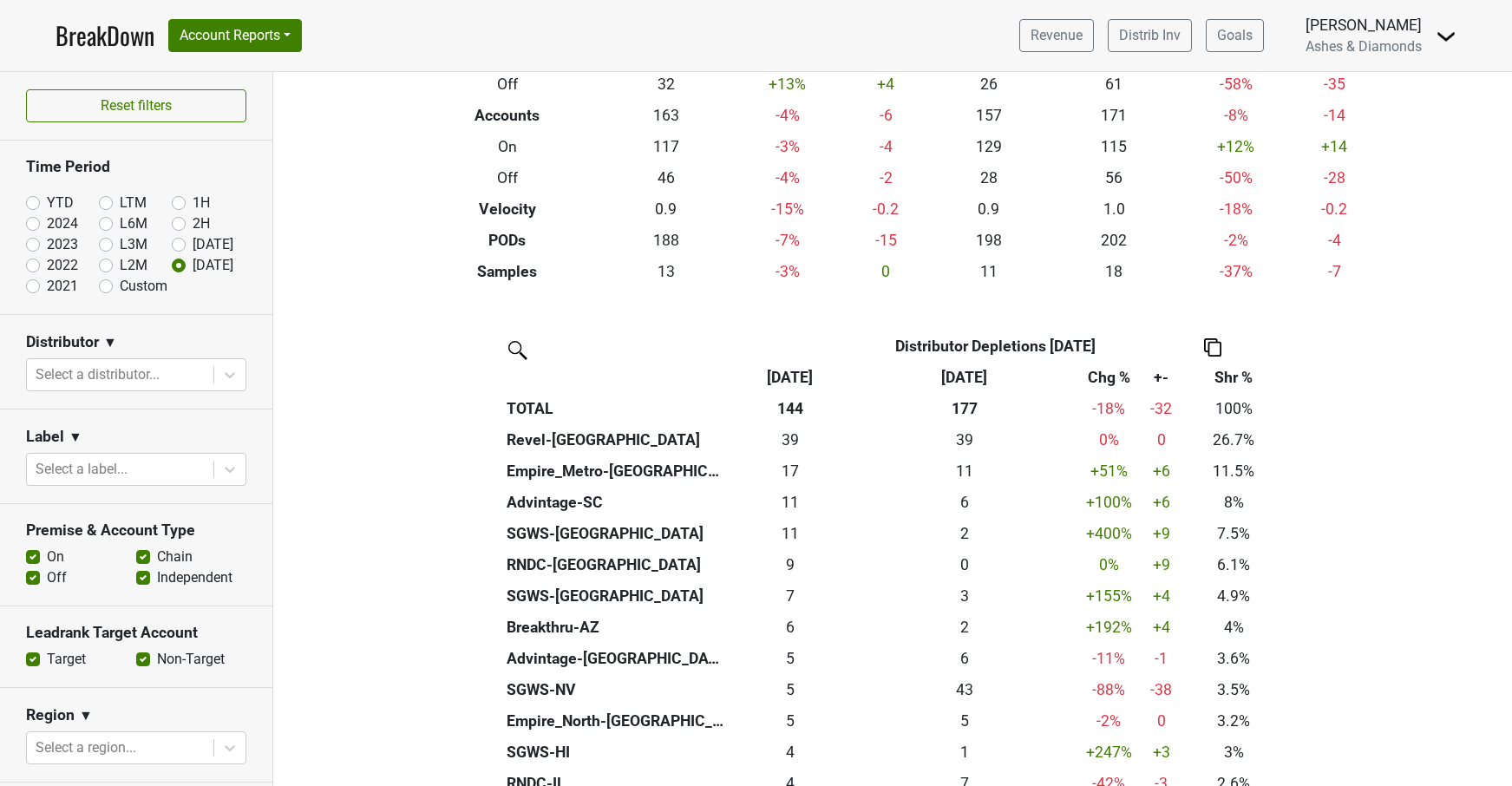
click at [47, 225] on label "2024" at bounding box center [62, 224] width 31 height 21
click at [34, 225] on input "2024" at bounding box center [60, 223] width 70 height 18
radio input "true"
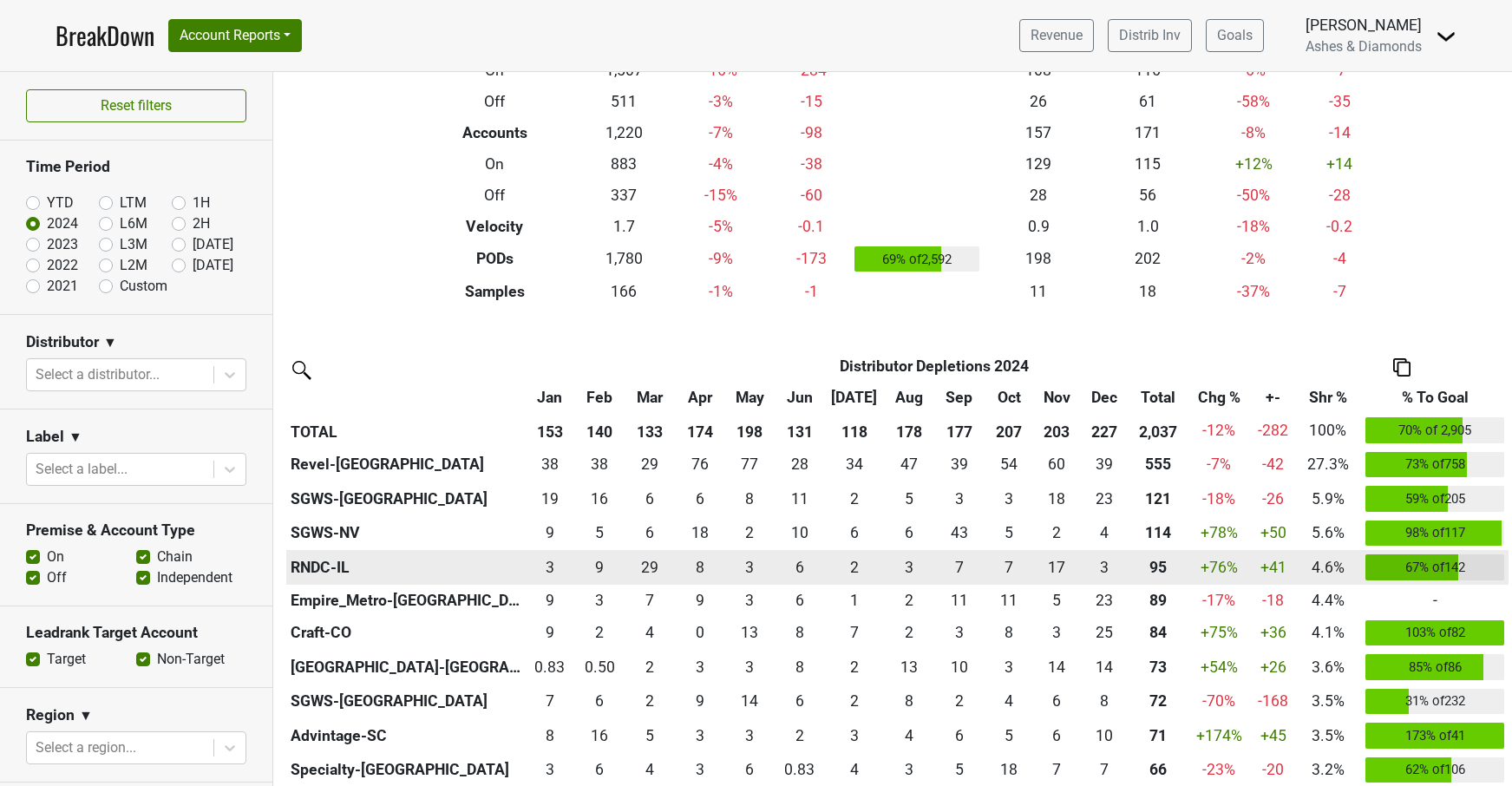
scroll to position [225, 0]
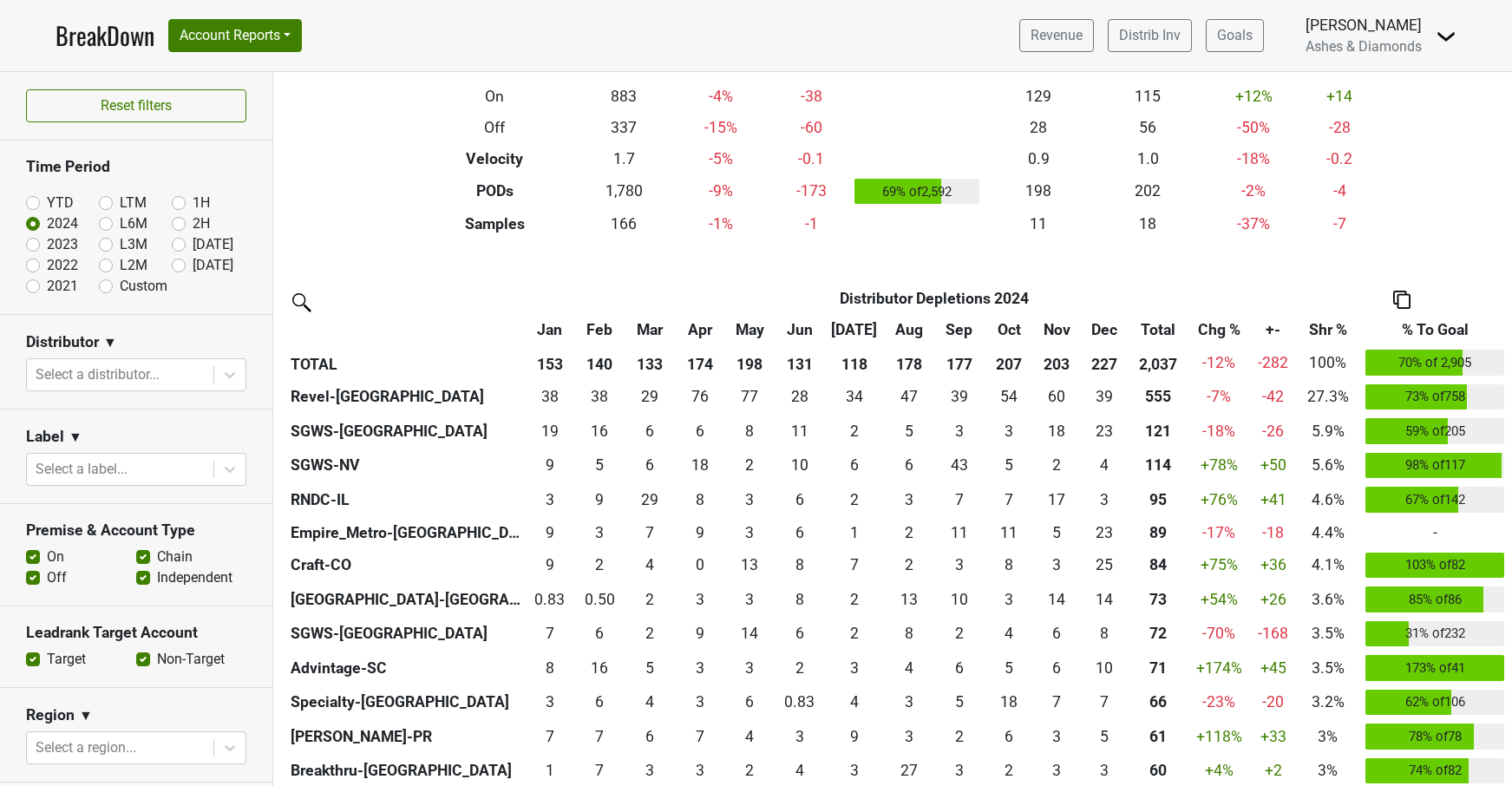
click at [47, 240] on label "2023" at bounding box center [62, 245] width 31 height 21
click at [32, 240] on input "2023" at bounding box center [60, 243] width 70 height 18
radio input "true"
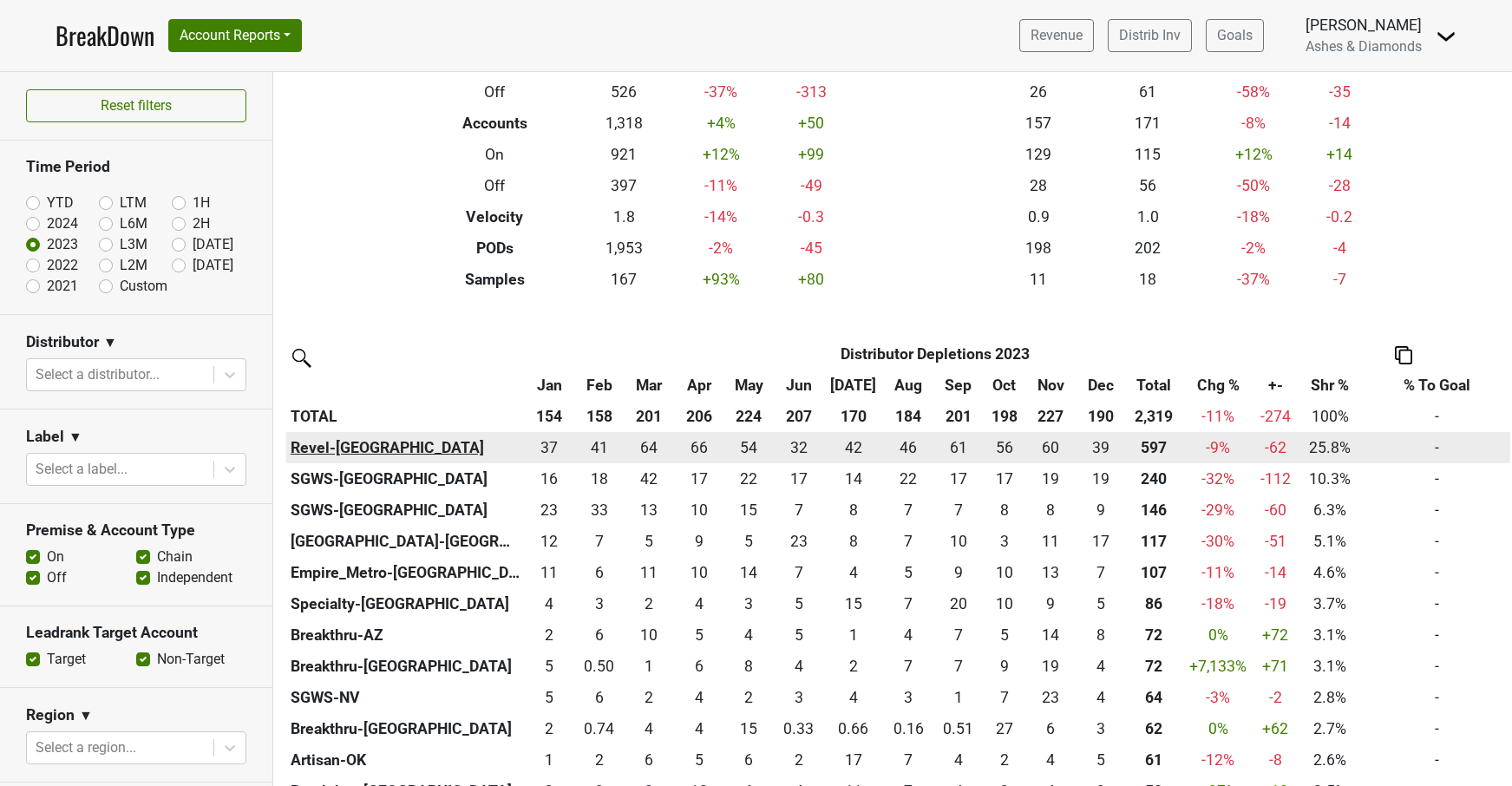
scroll to position [193, 0]
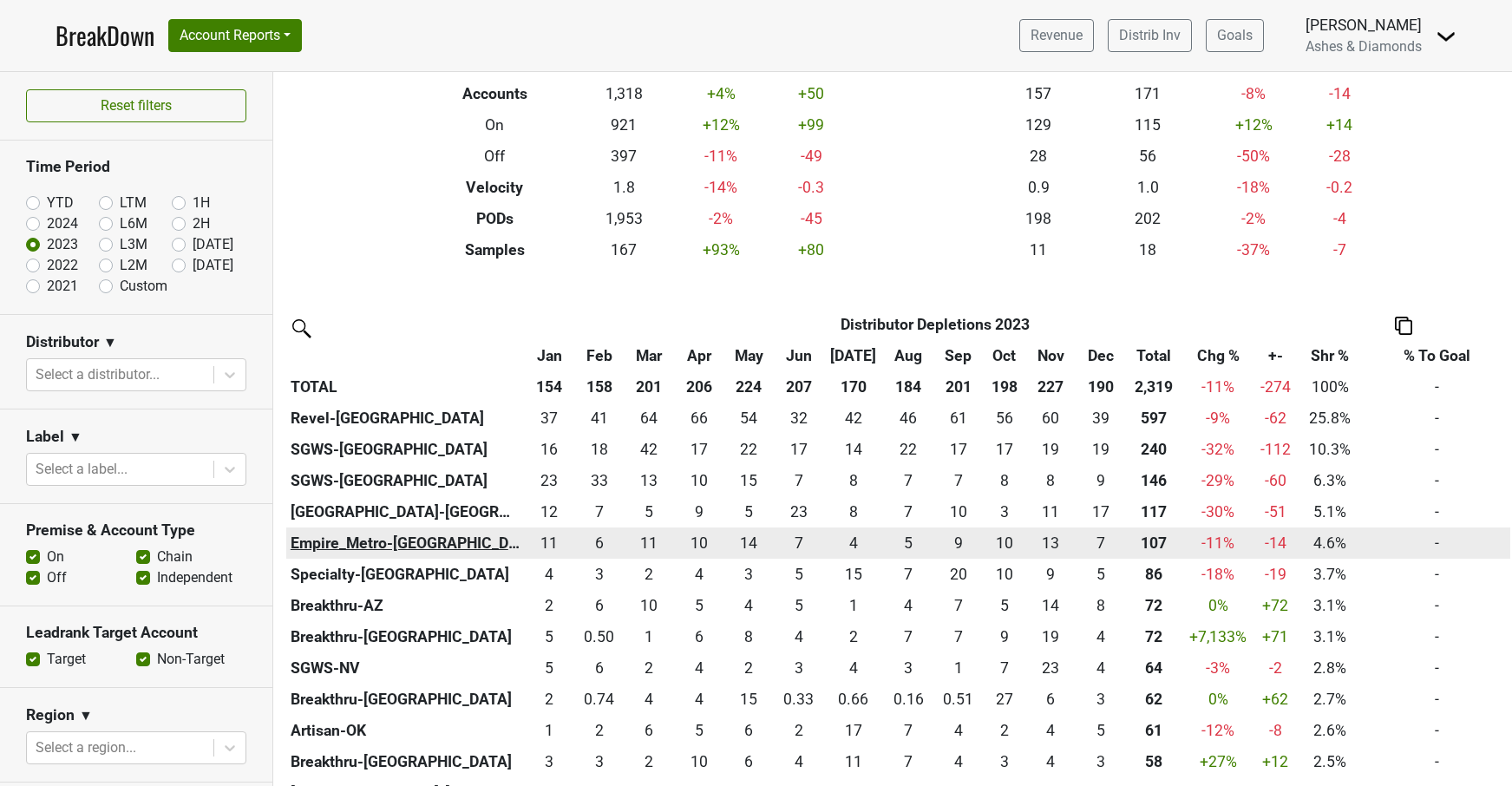
click at [395, 535] on th "Empire_Metro-[GEOGRAPHIC_DATA]" at bounding box center [405, 542] width 238 height 31
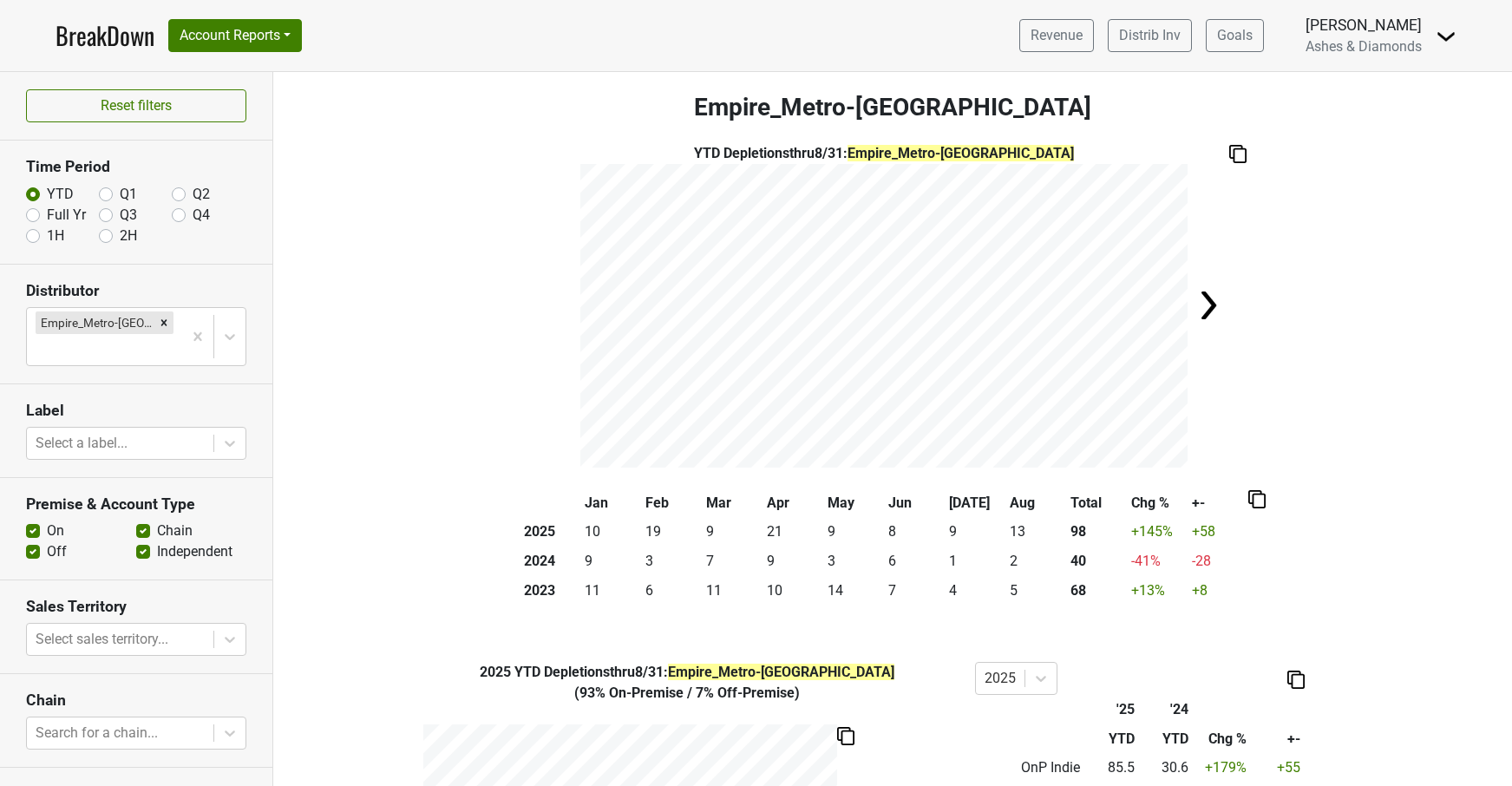
click at [47, 210] on label "Full Yr" at bounding box center [66, 215] width 39 height 21
click at [32, 210] on input "Full Yr" at bounding box center [33, 214] width 14 height 18
radio input "true"
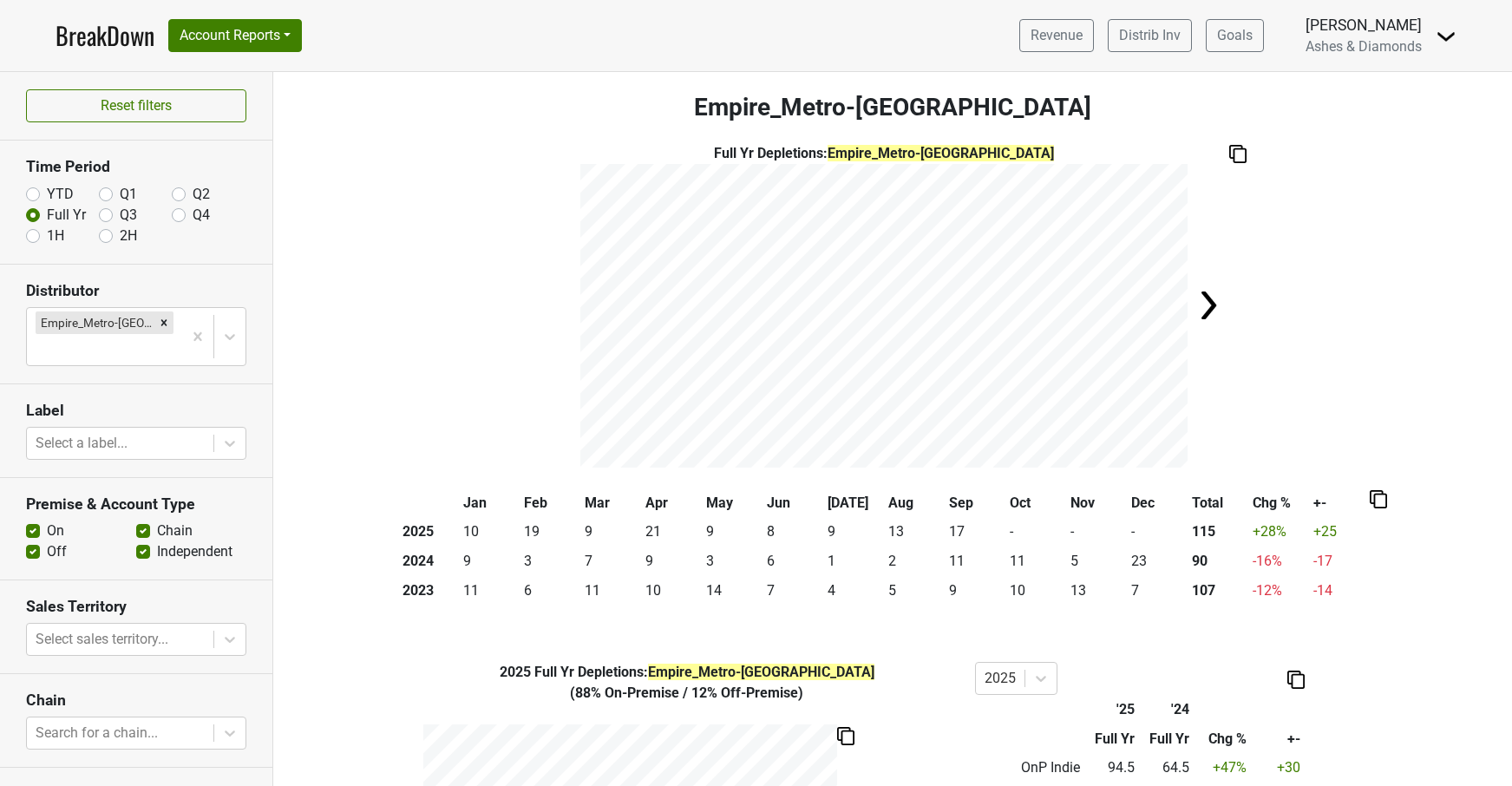
click at [1214, 301] on img at bounding box center [1208, 305] width 34 height 34
click at [1236, 150] on img at bounding box center [1238, 154] width 18 height 19
click at [1477, 749] on span "×" at bounding box center [1474, 751] width 11 height 25
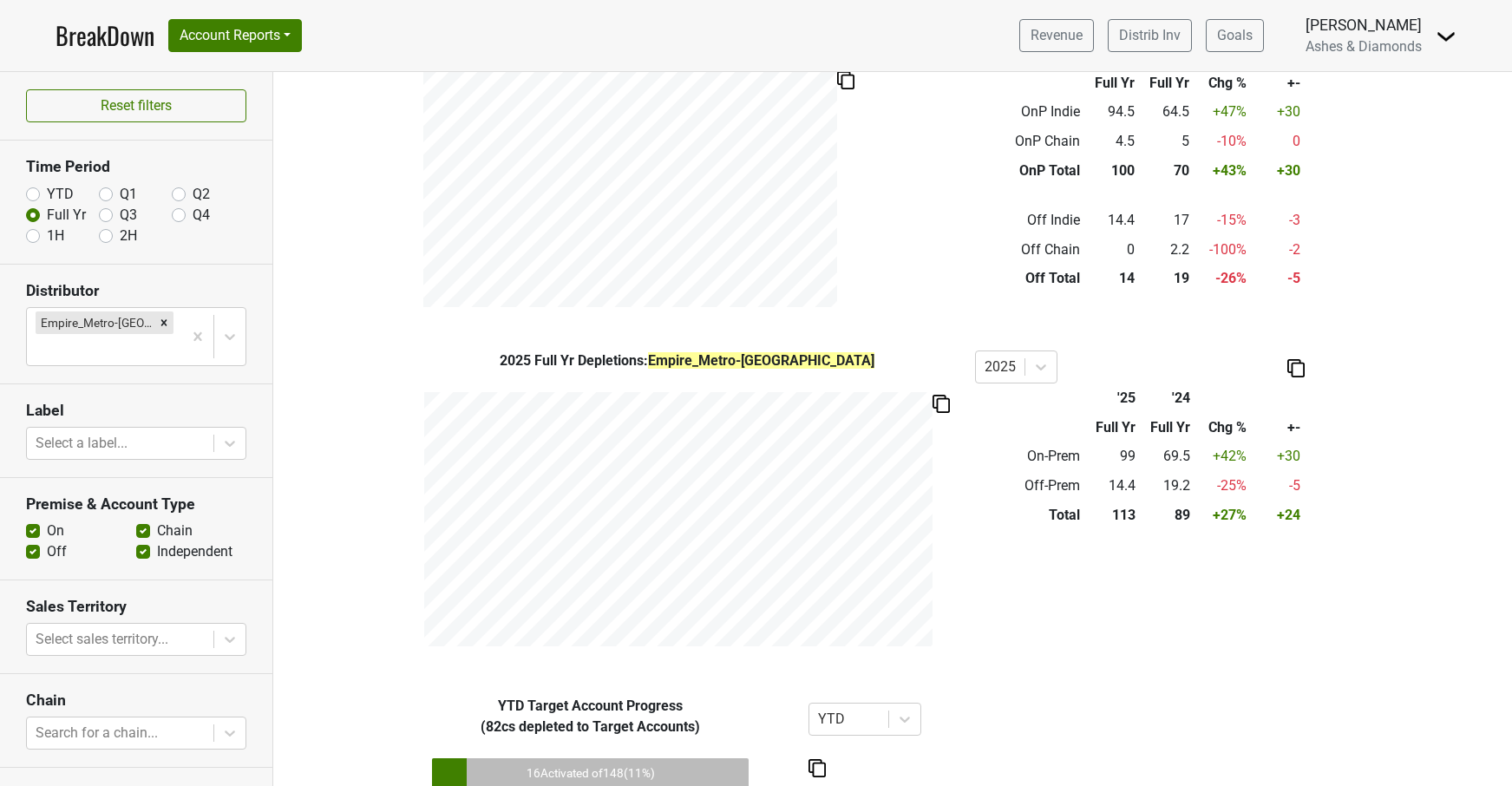
scroll to position [646, 0]
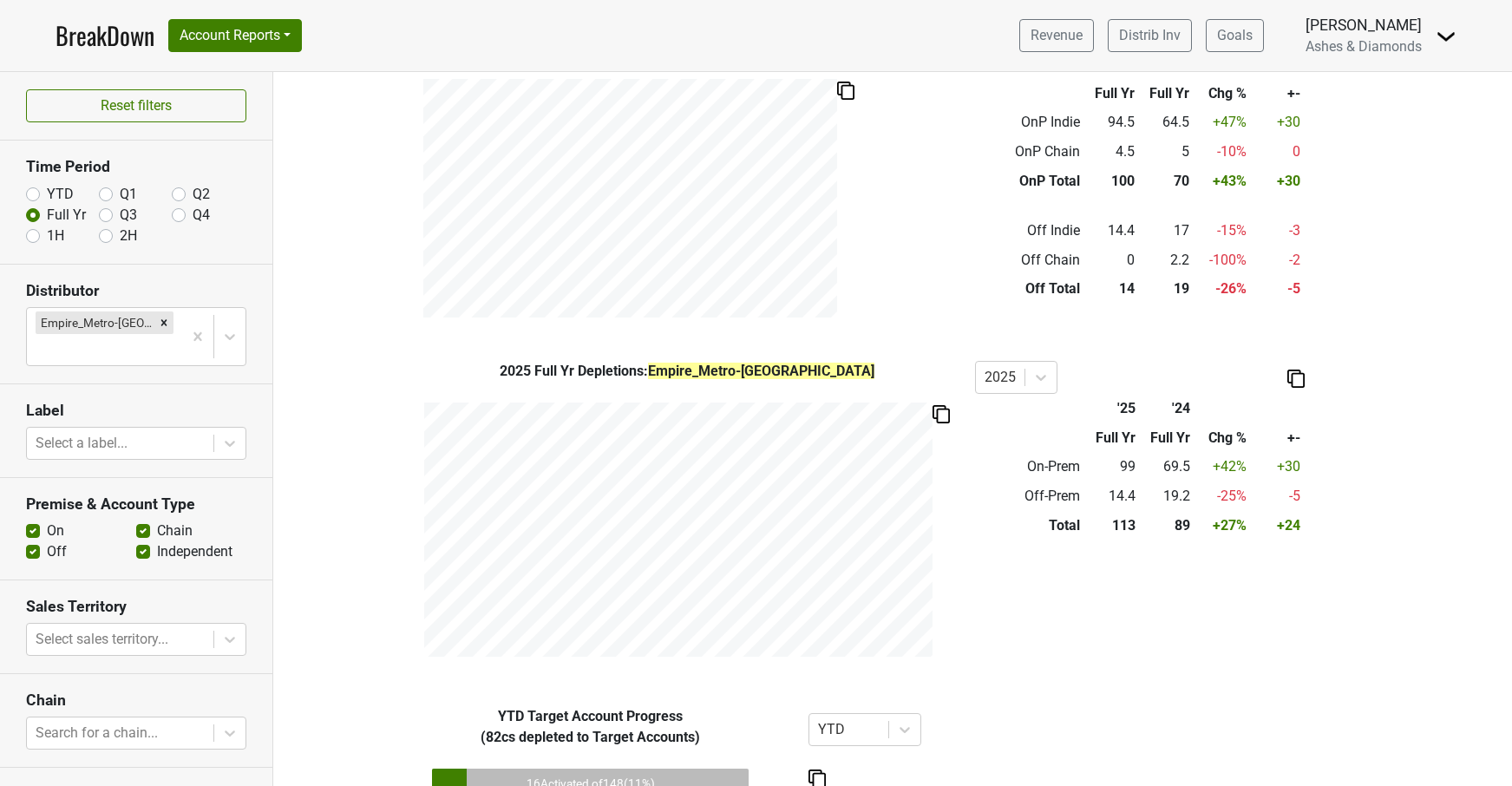
click at [126, 29] on link "BreakDown" at bounding box center [105, 35] width 99 height 36
